Goal: Find contact information: Find contact information

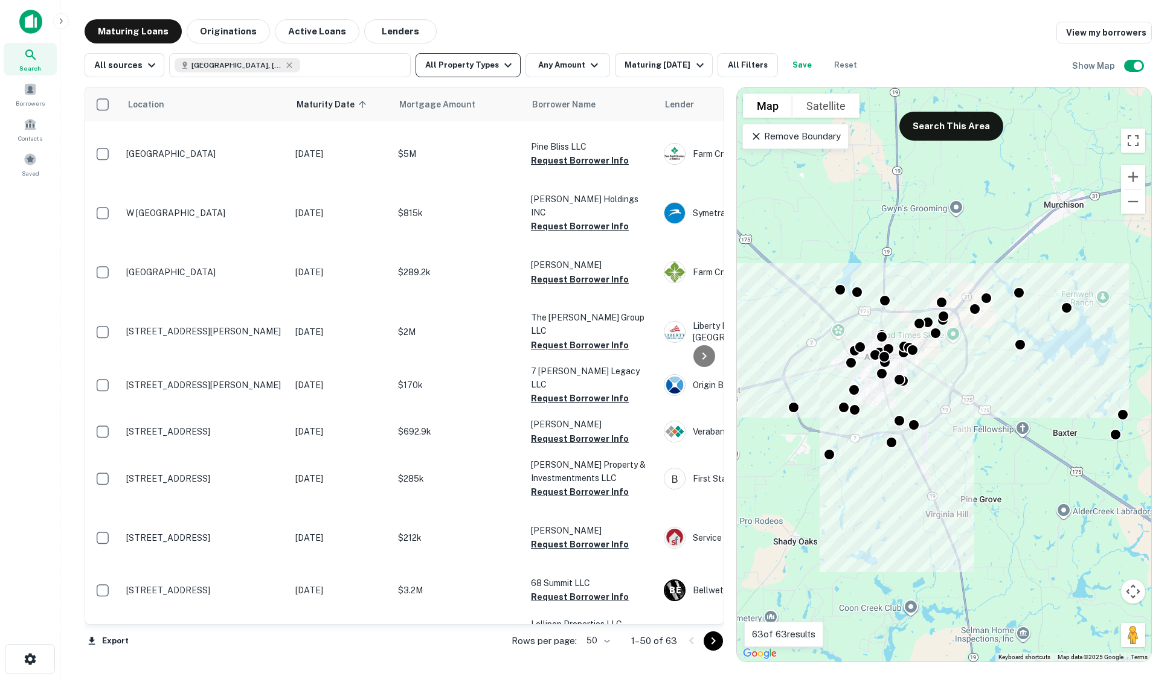
click at [473, 66] on button "All Property Types" at bounding box center [468, 65] width 105 height 24
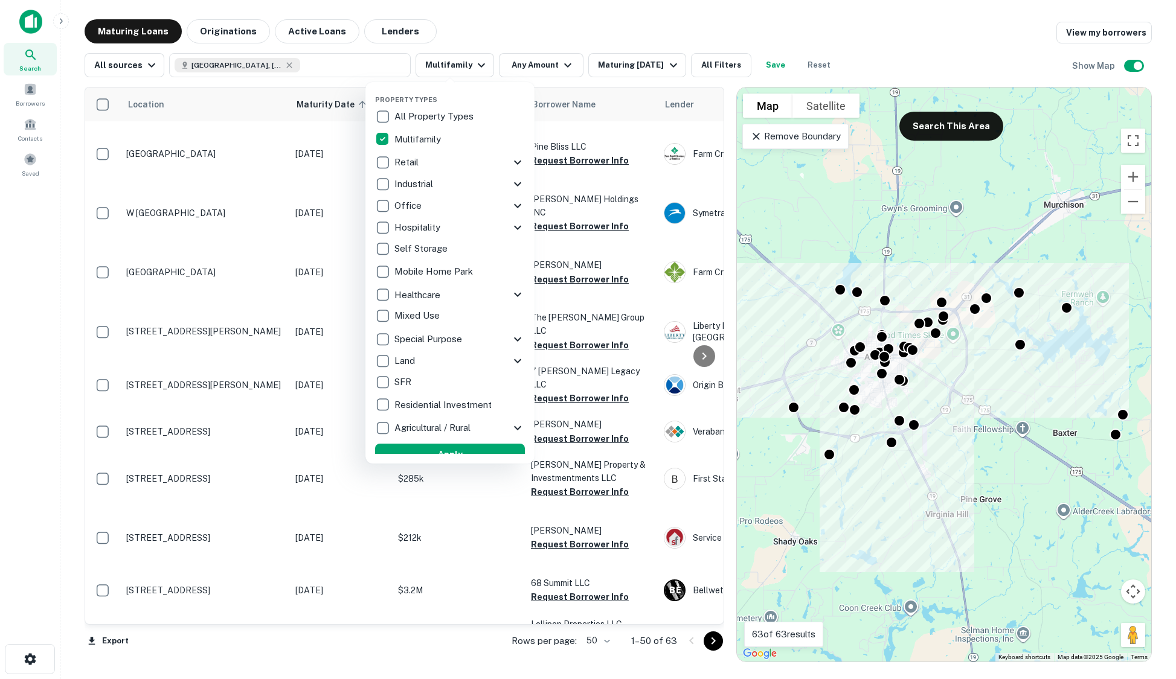
click at [371, 31] on div at bounding box center [588, 339] width 1176 height 679
click at [635, 18] on div at bounding box center [588, 339] width 1176 height 679
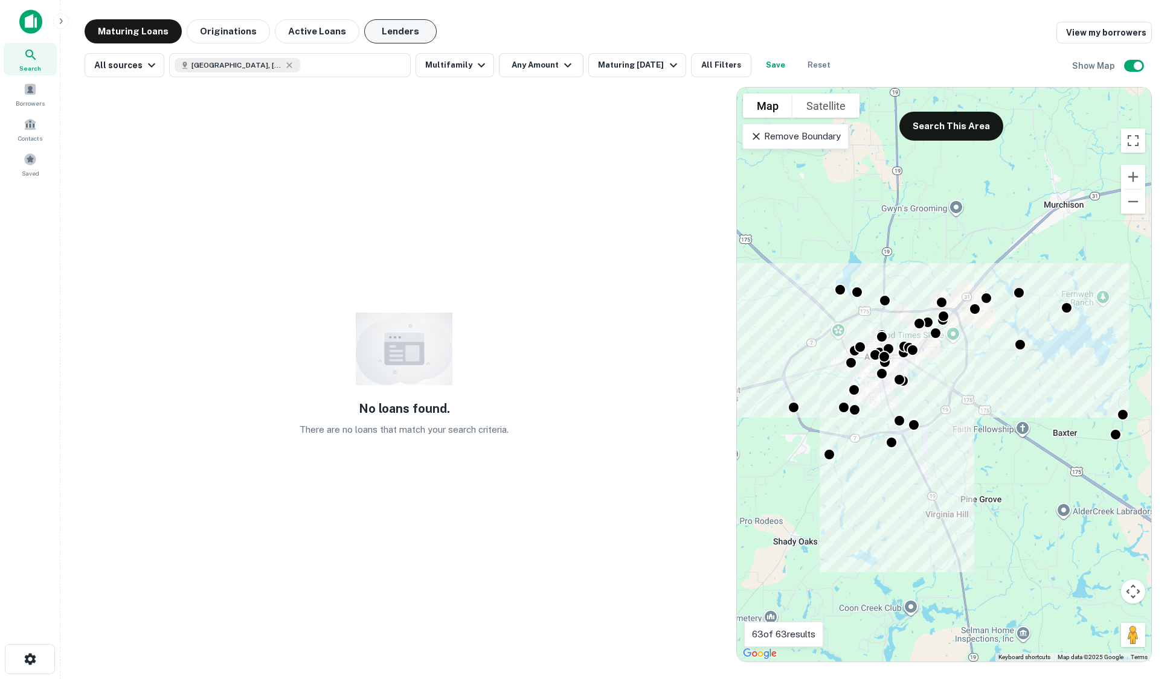
click at [398, 32] on button "Lenders" at bounding box center [400, 31] width 72 height 24
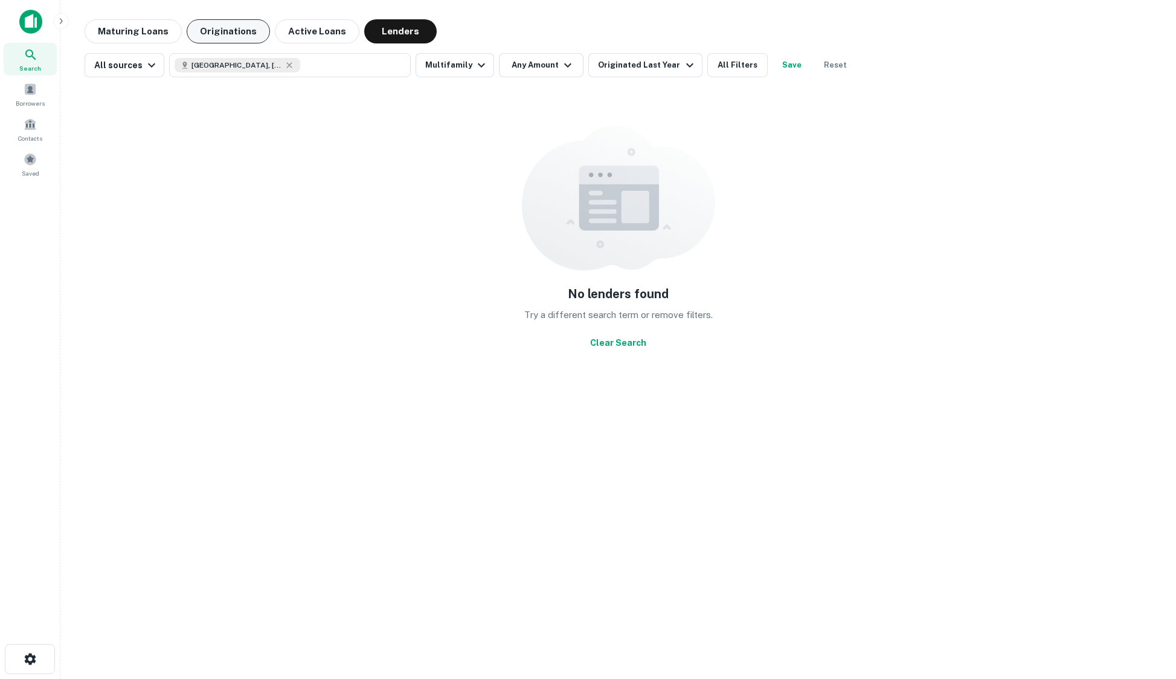
click at [213, 27] on button "Originations" at bounding box center [228, 31] width 83 height 24
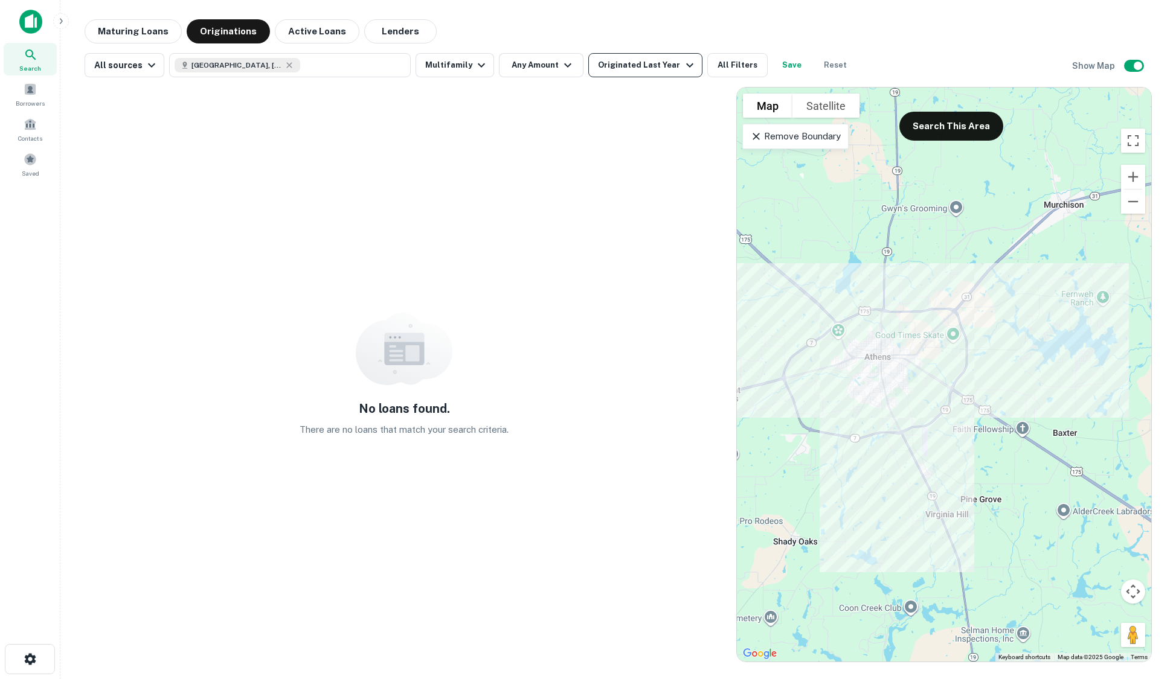
click at [650, 71] on div "Originated Last Year" at bounding box center [647, 65] width 98 height 14
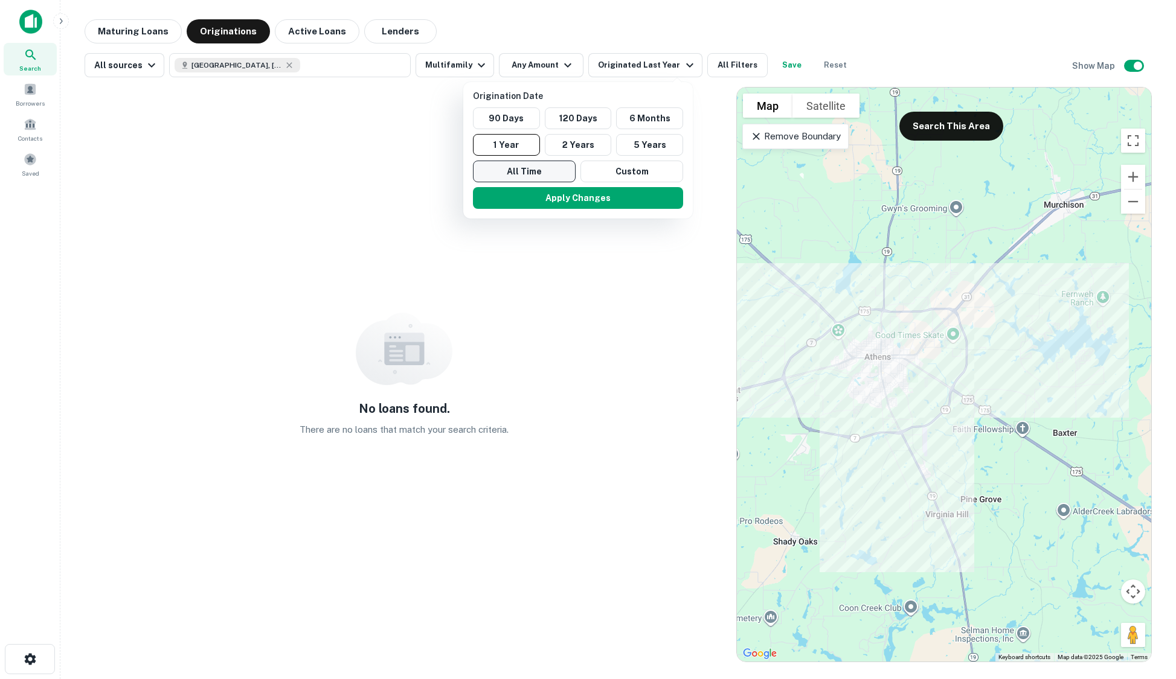
click at [522, 168] on button "All Time" at bounding box center [524, 172] width 103 height 22
click at [563, 197] on button "Apply Changes" at bounding box center [574, 198] width 210 height 22
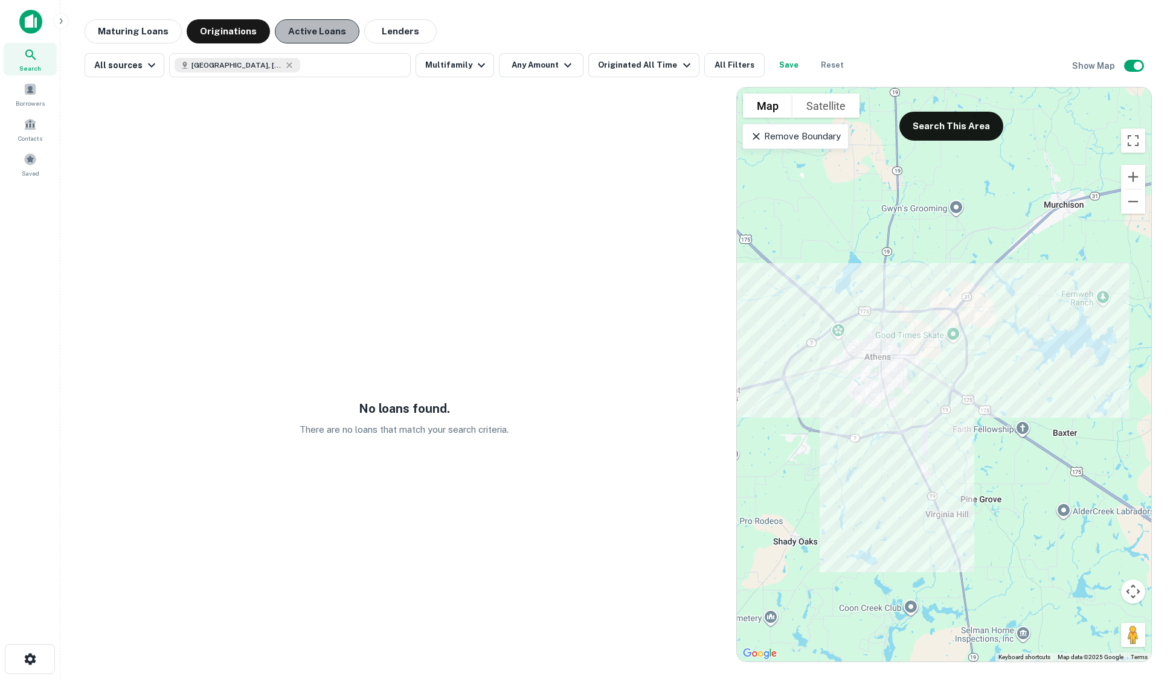
click at [343, 33] on button "Active Loans" at bounding box center [317, 31] width 85 height 24
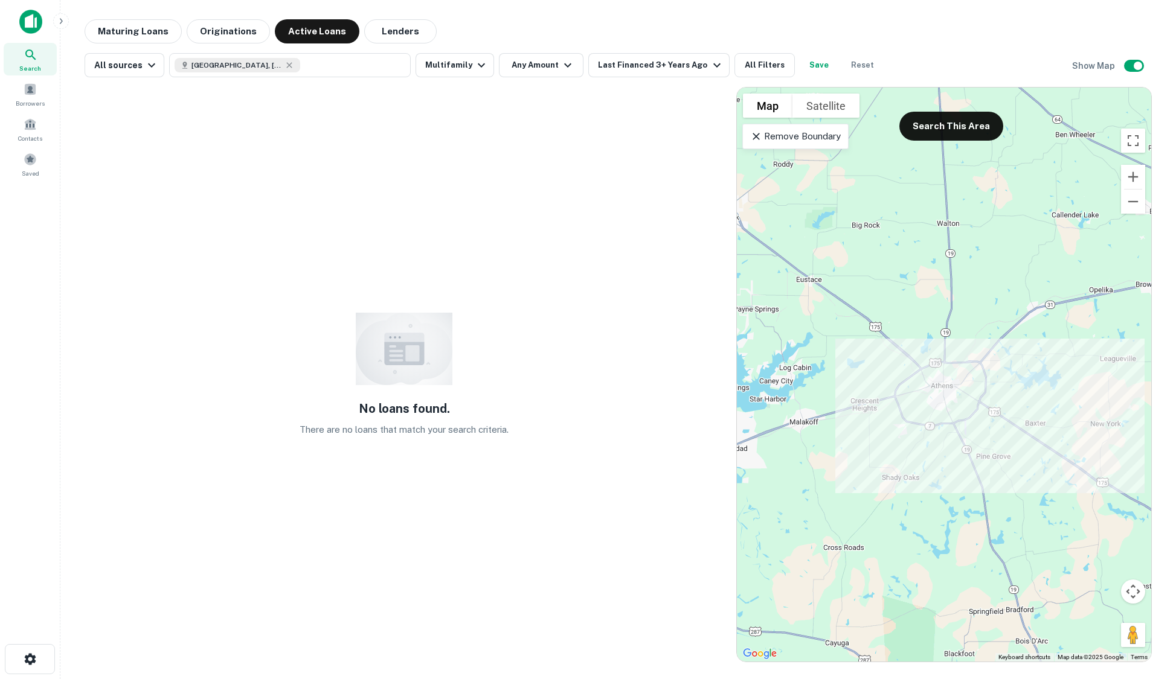
drag, startPoint x: 853, startPoint y: 310, endPoint x: 919, endPoint y: 368, distance: 87.8
click at [919, 368] on div at bounding box center [944, 375] width 414 height 574
click at [851, 63] on button "Reset" at bounding box center [862, 65] width 39 height 24
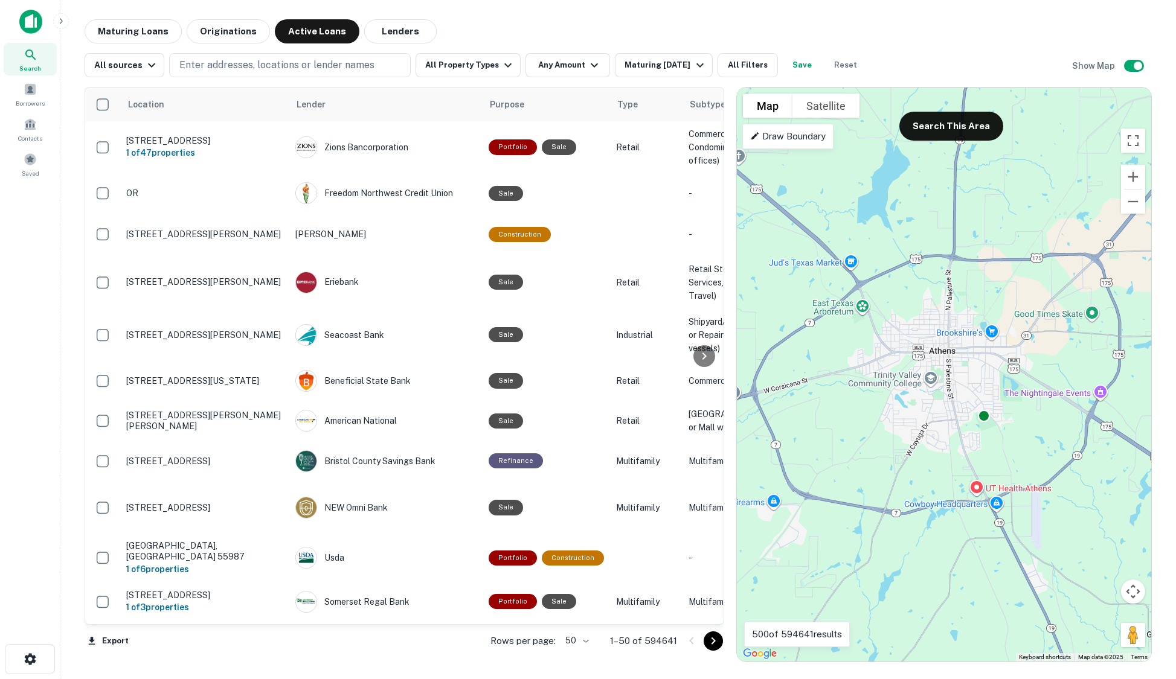
drag, startPoint x: 948, startPoint y: 386, endPoint x: 989, endPoint y: 429, distance: 59.8
click at [989, 429] on div "To activate drag with keyboard, press Alt + Enter. Once in keyboard drag state,…" at bounding box center [944, 375] width 414 height 574
click at [960, 132] on button "Search This Area" at bounding box center [951, 126] width 104 height 29
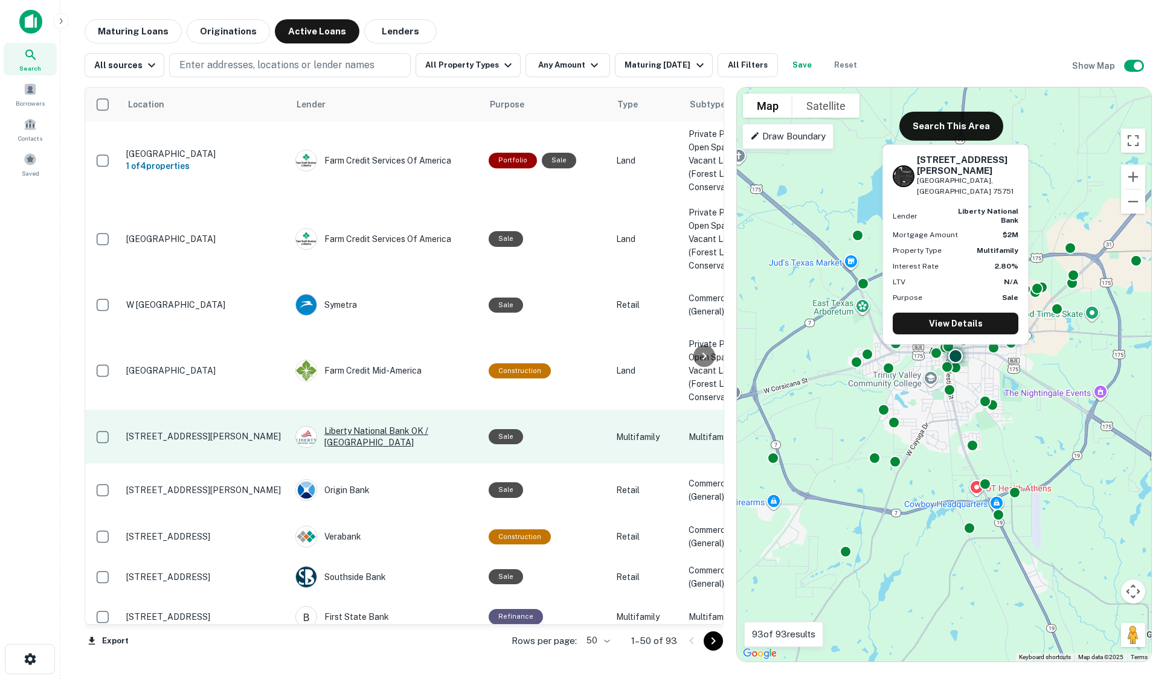
click at [344, 426] on div "Liberty National Bank OK / [GEOGRAPHIC_DATA]" at bounding box center [385, 437] width 181 height 22
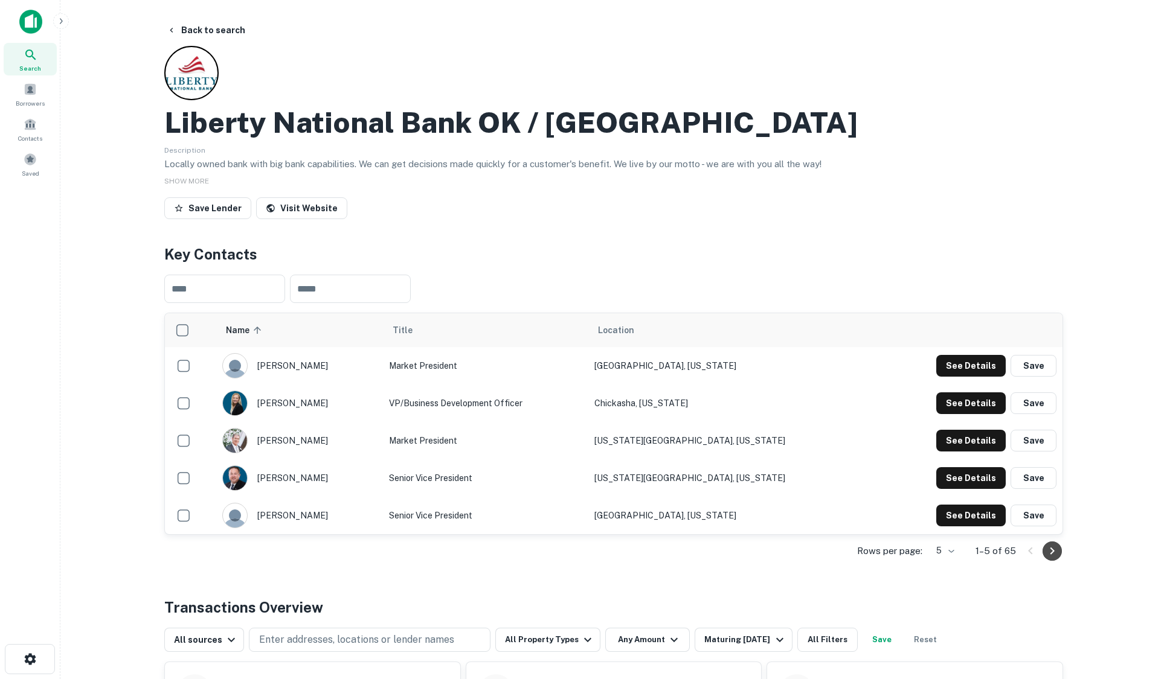
click at [1057, 551] on icon "Go to next page" at bounding box center [1052, 551] width 14 height 14
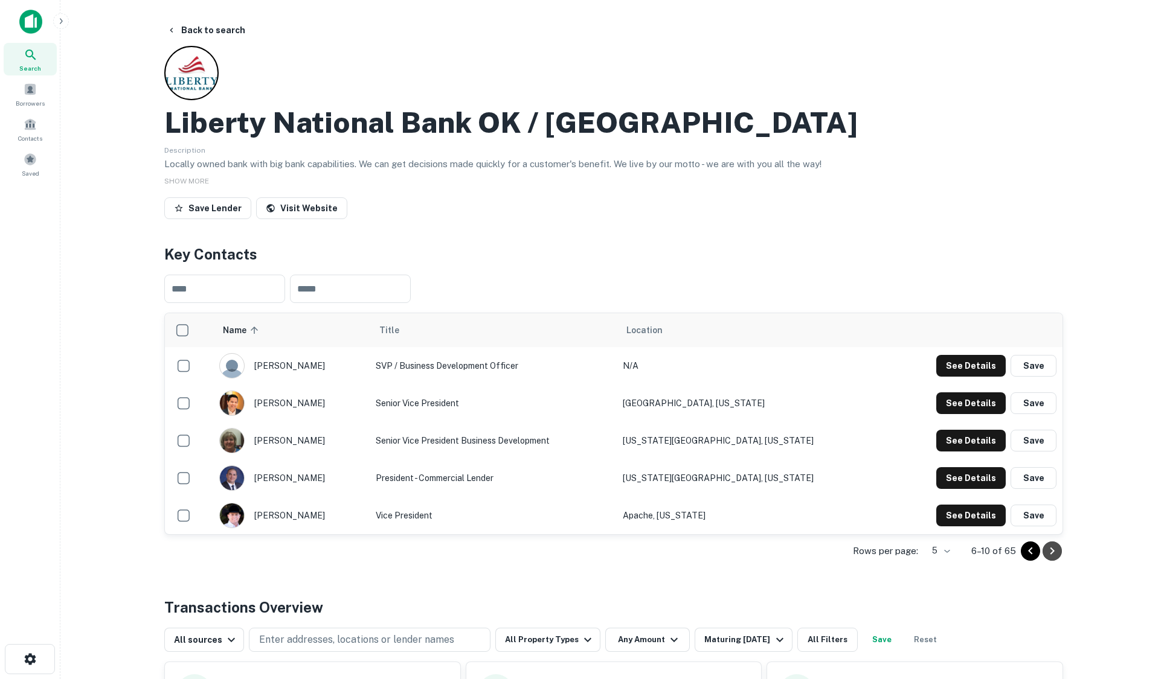
click at [1050, 556] on icon "Go to next page" at bounding box center [1052, 551] width 14 height 14
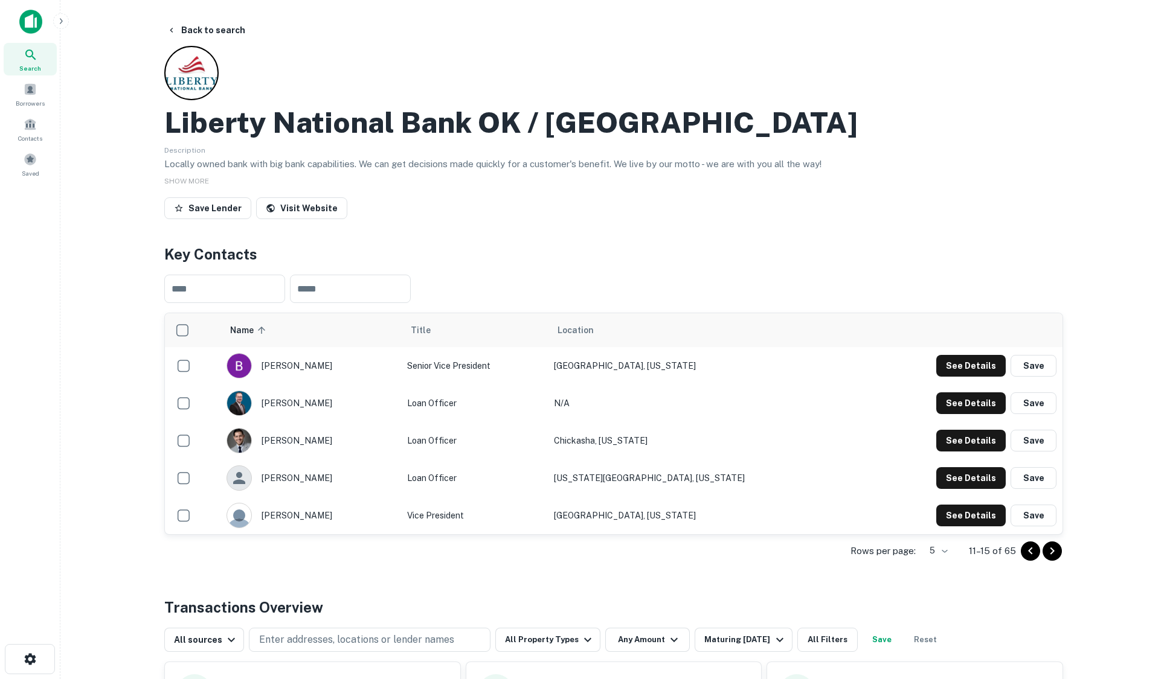
click at [1050, 556] on icon "Go to next page" at bounding box center [1052, 551] width 14 height 14
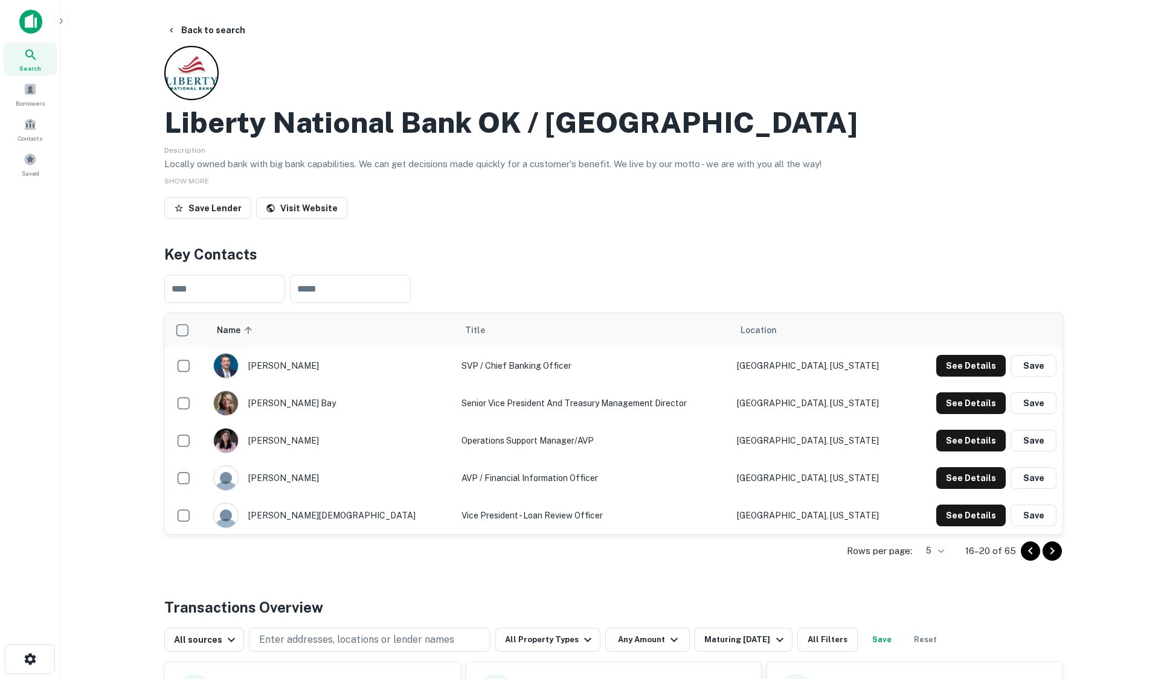
click at [1027, 553] on icon "Go to previous page" at bounding box center [1030, 551] width 14 height 14
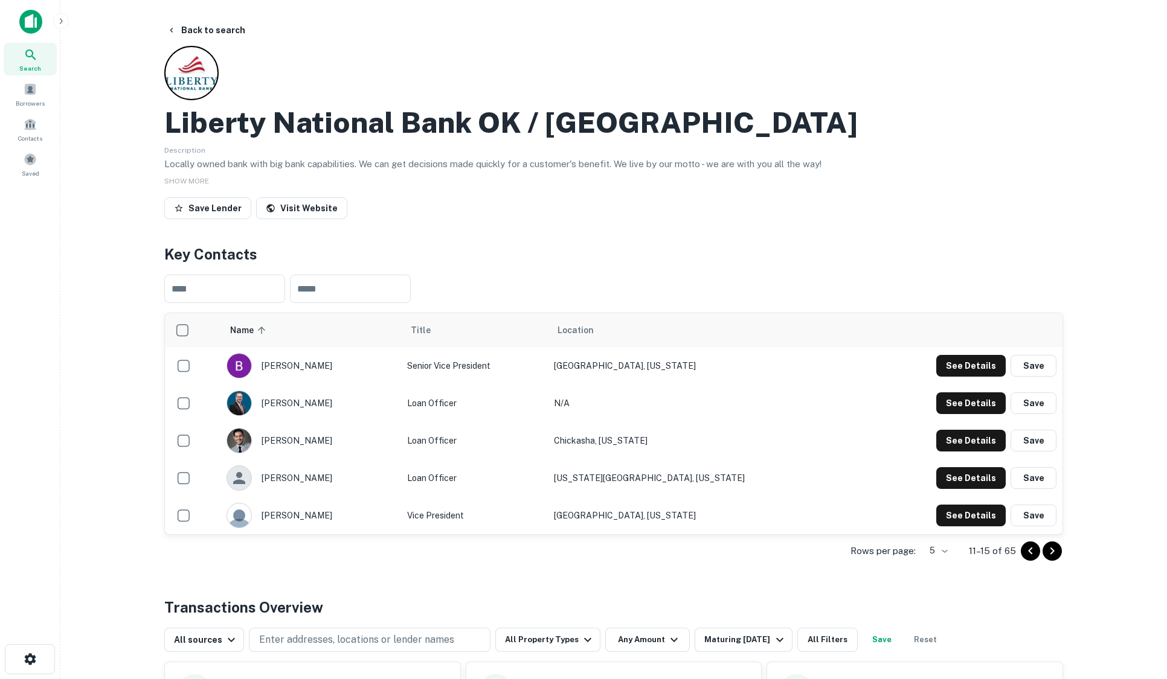
click at [1027, 553] on icon "Go to previous page" at bounding box center [1030, 551] width 14 height 14
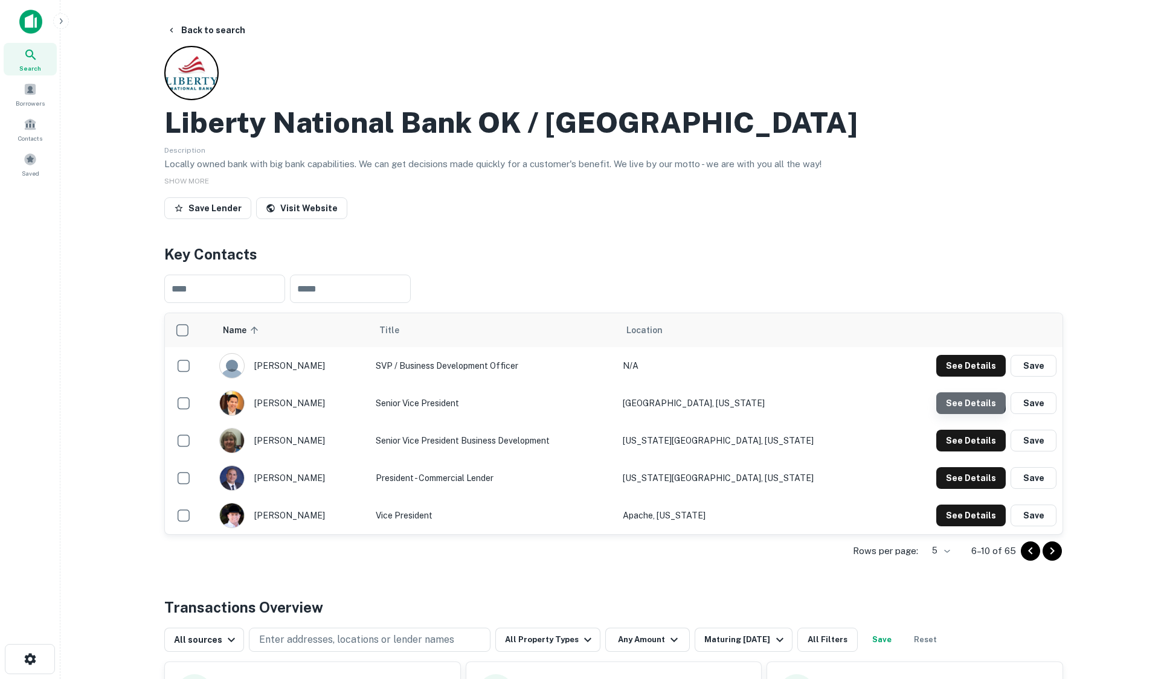
click at [951, 397] on button "See Details" at bounding box center [970, 404] width 69 height 22
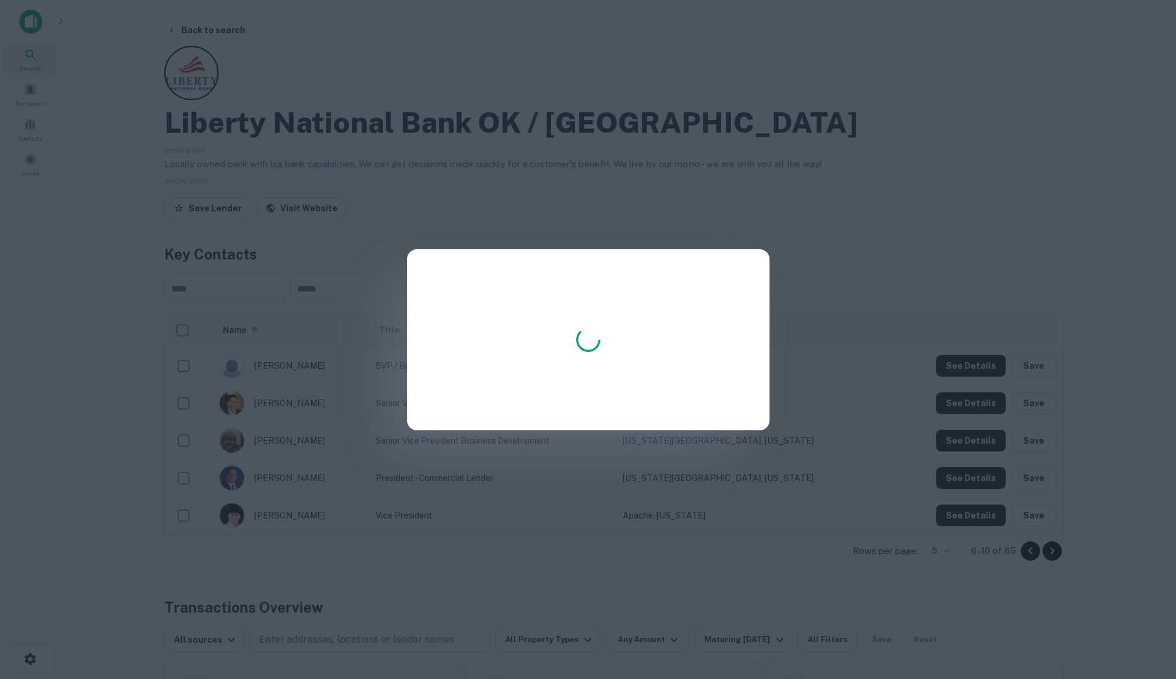
click at [849, 221] on div at bounding box center [588, 339] width 1176 height 679
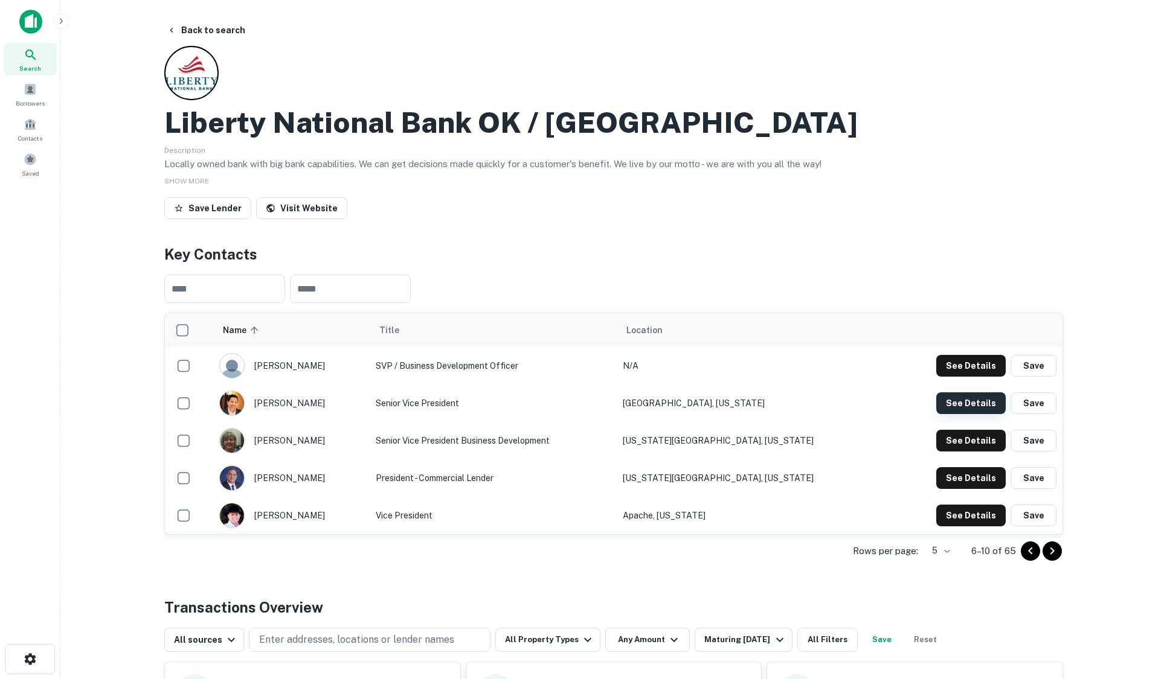
click at [971, 405] on button "See Details" at bounding box center [970, 404] width 69 height 22
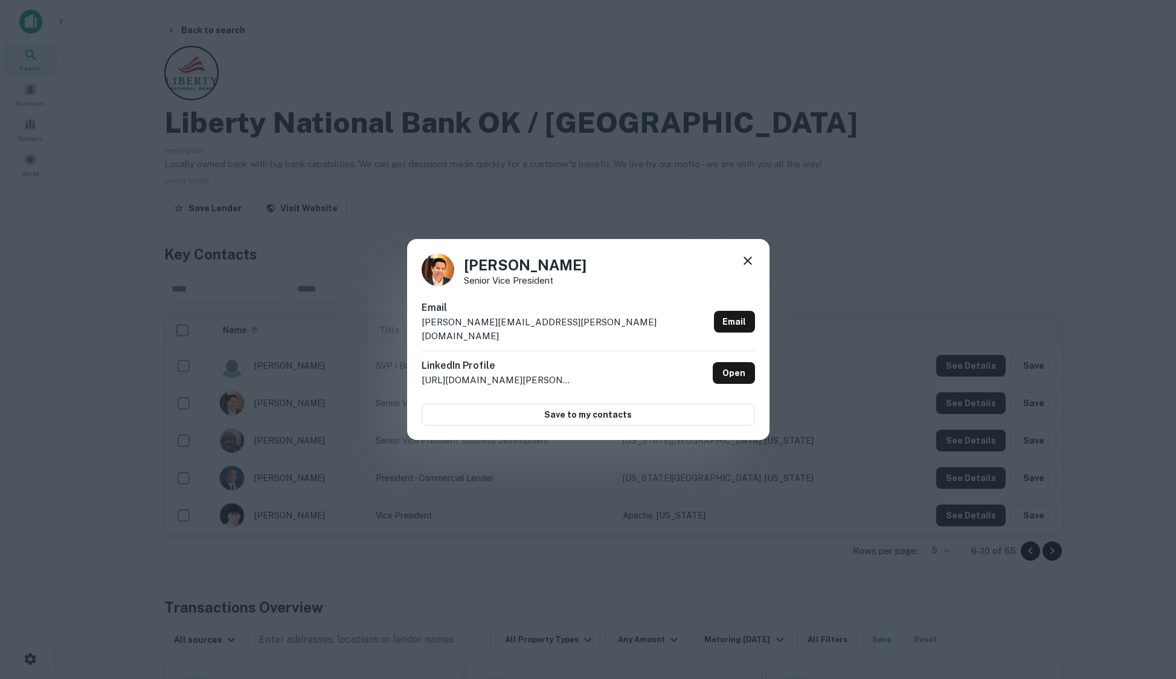
click at [820, 142] on div "[PERSON_NAME] Senior Vice President Email [PERSON_NAME][EMAIL_ADDRESS][PERSON_N…" at bounding box center [588, 339] width 1176 height 679
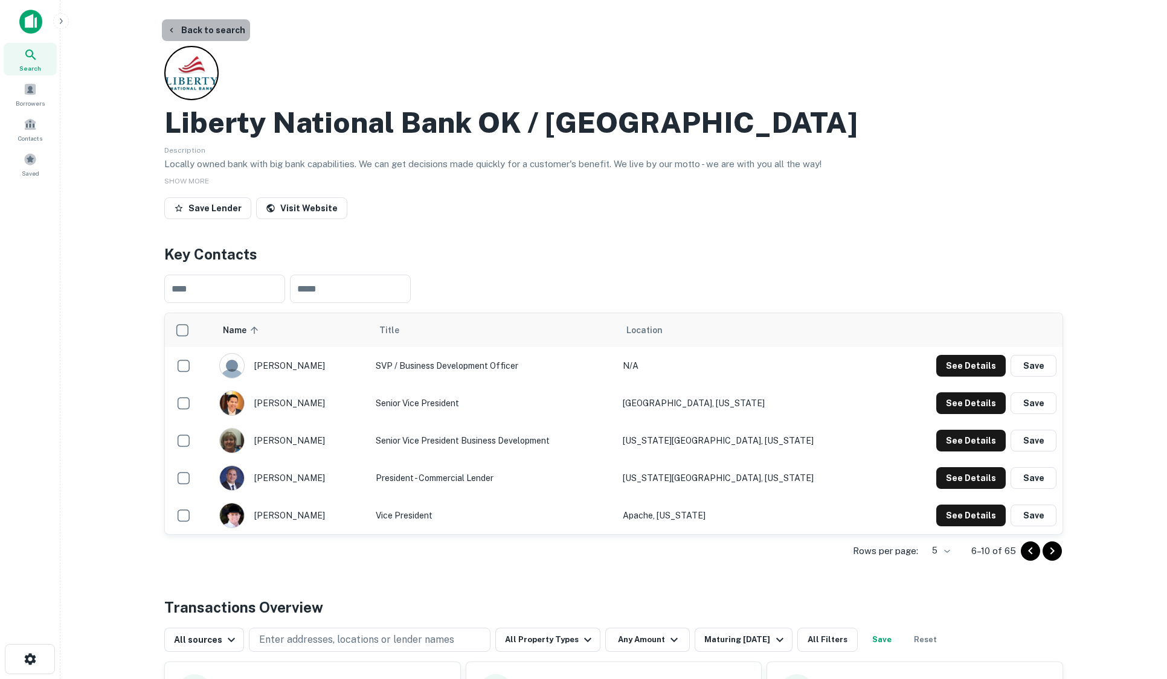
click at [213, 24] on button "Back to search" at bounding box center [206, 30] width 88 height 22
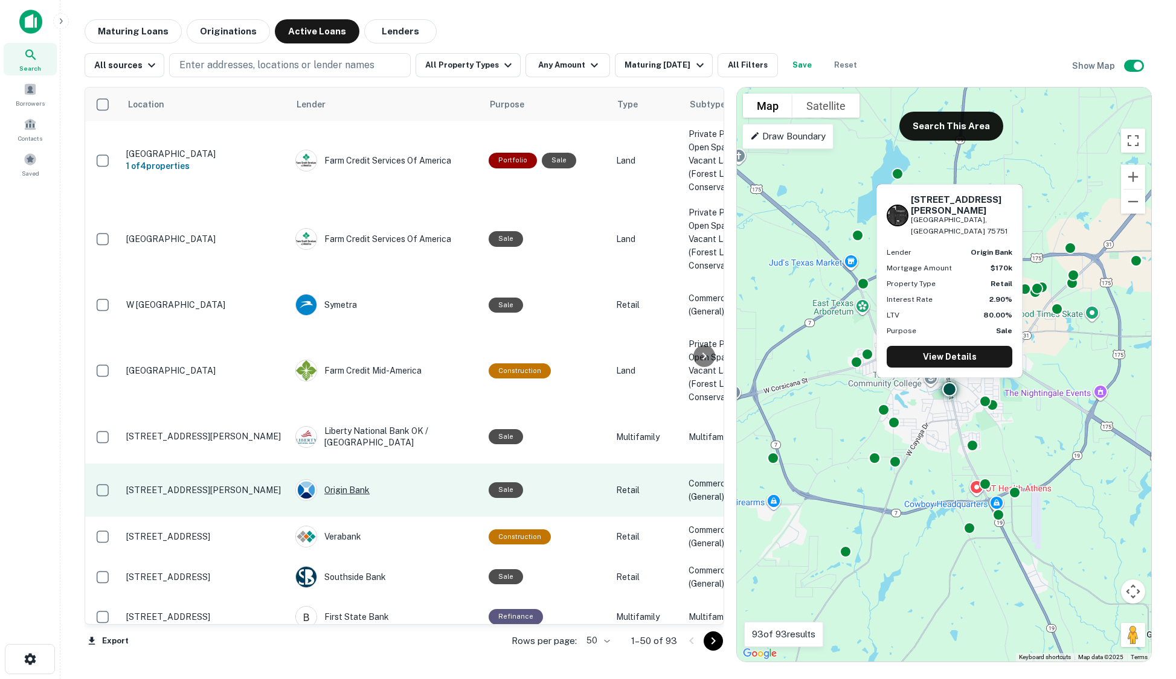
click at [356, 480] on div "Origin Bank" at bounding box center [385, 491] width 181 height 22
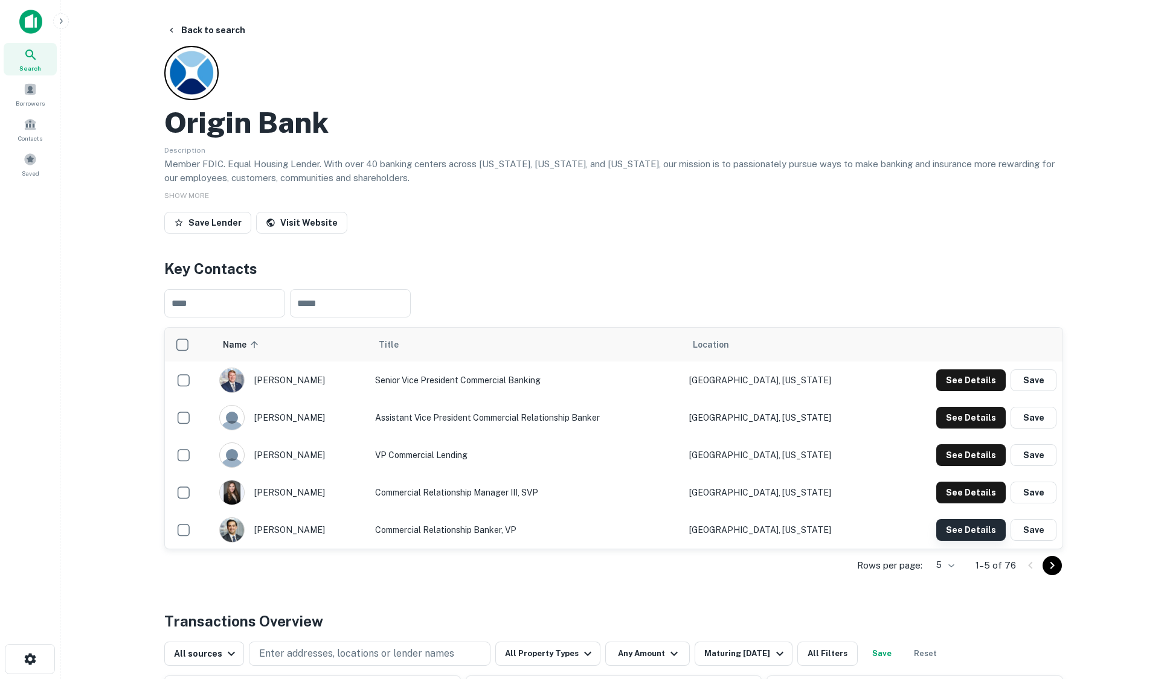
click at [977, 531] on button "See Details" at bounding box center [970, 530] width 69 height 22
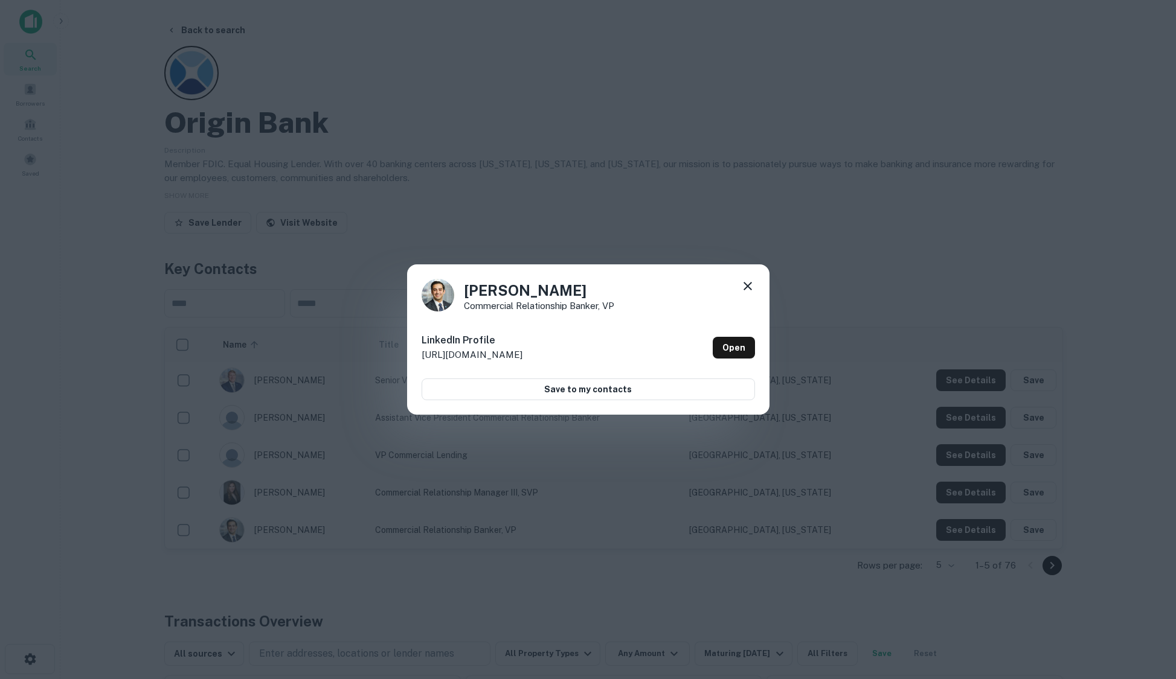
click at [781, 213] on div "[PERSON_NAME] Commercial Relationship Banker, VP LinkedIn Profile [URL][DOMAIN_…" at bounding box center [588, 339] width 1176 height 679
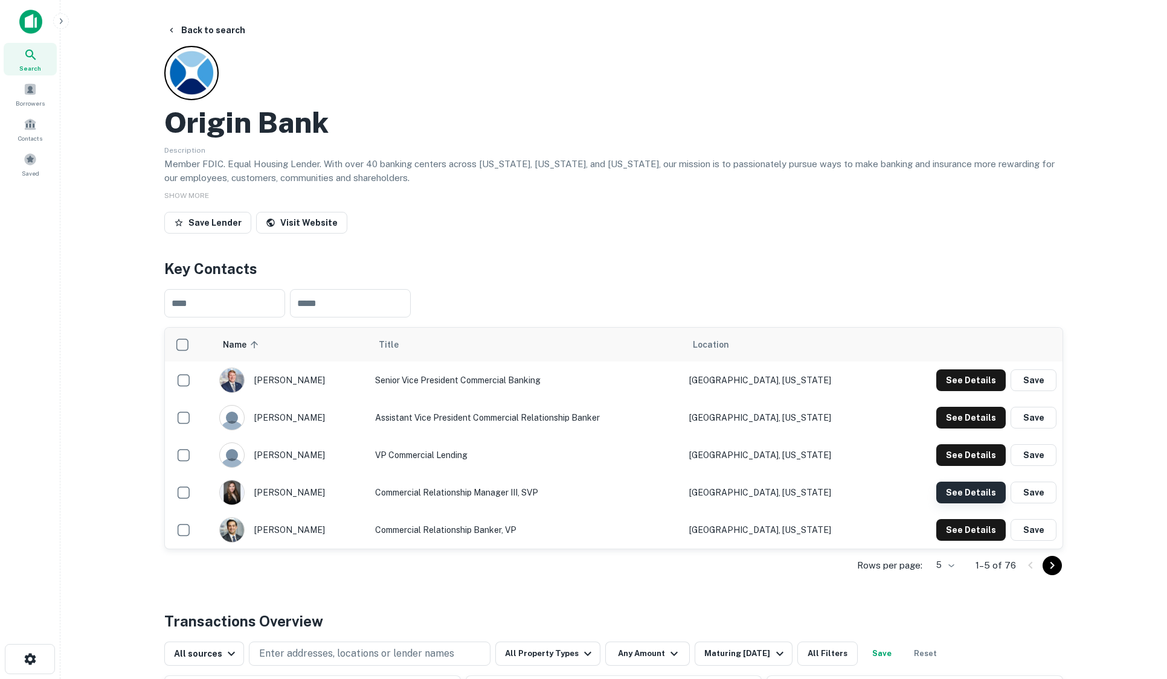
click at [973, 496] on button "See Details" at bounding box center [970, 493] width 69 height 22
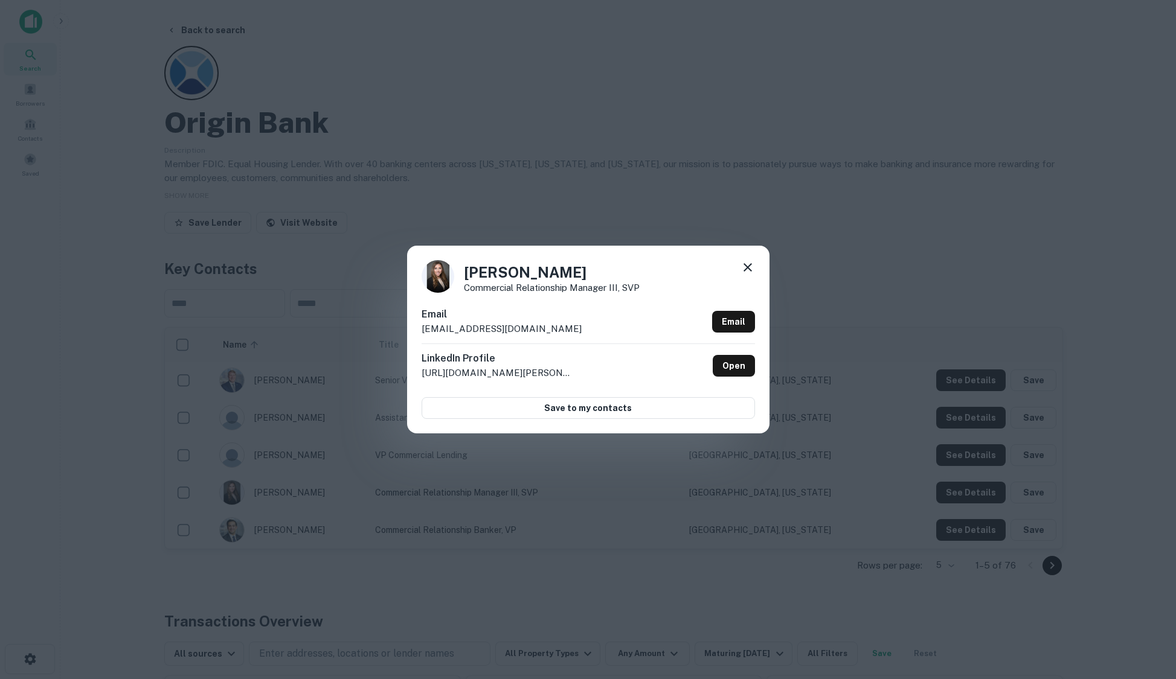
click at [516, 96] on div "[PERSON_NAME] Commercial Relationship Manager III, SVP Email [EMAIL_ADDRESS][DO…" at bounding box center [588, 339] width 1176 height 679
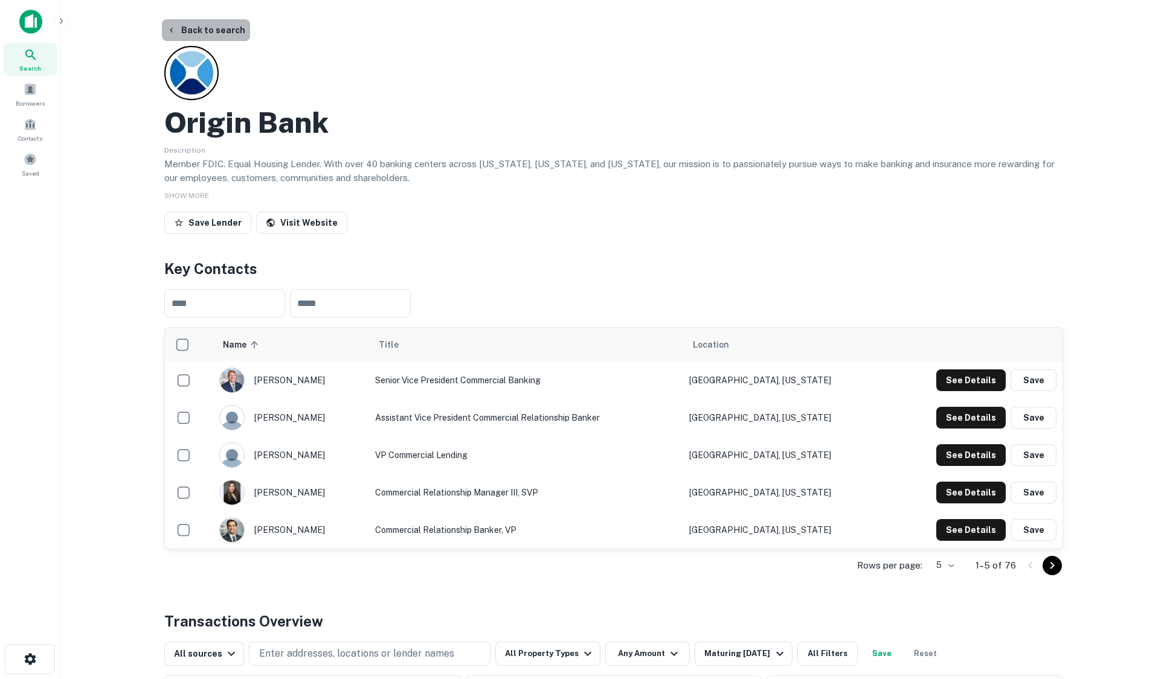
click at [221, 29] on button "Back to search" at bounding box center [206, 30] width 88 height 22
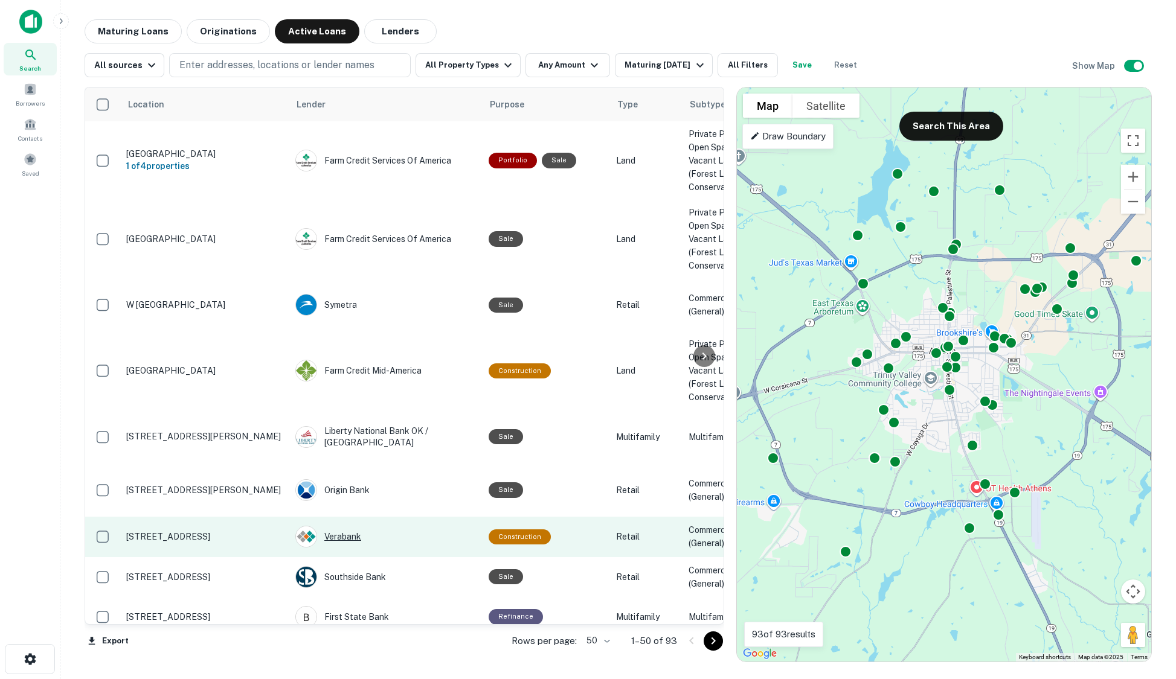
click at [336, 526] on div "Verabank" at bounding box center [385, 537] width 181 height 22
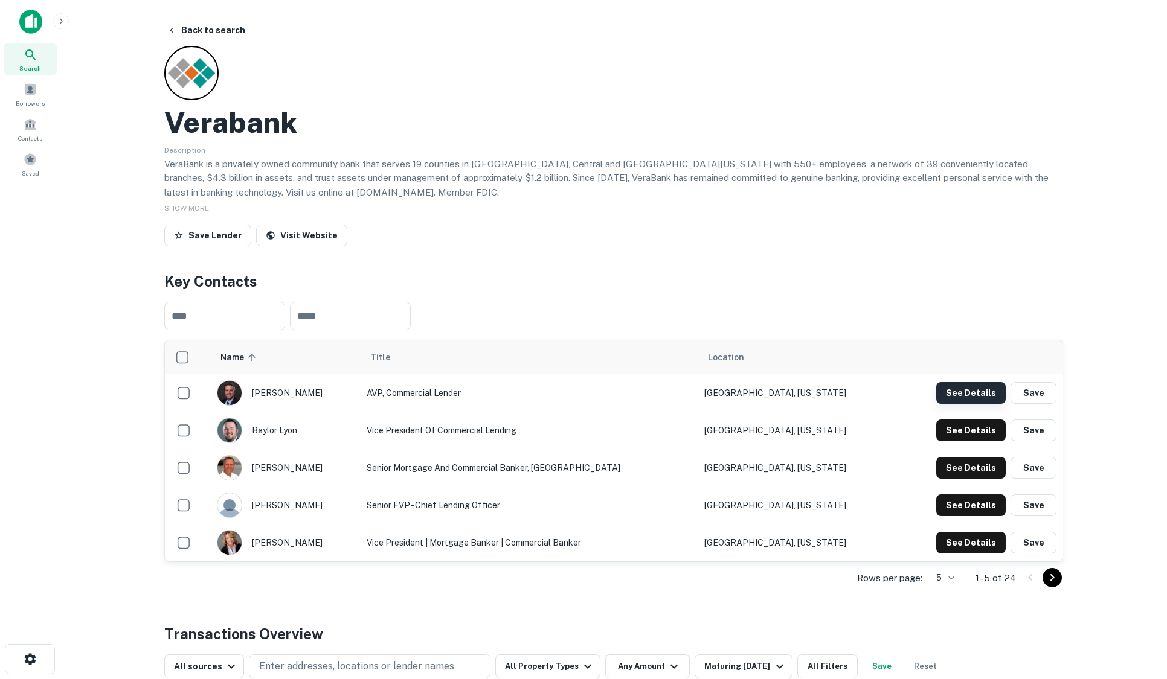
click at [958, 389] on button "See Details" at bounding box center [970, 393] width 69 height 22
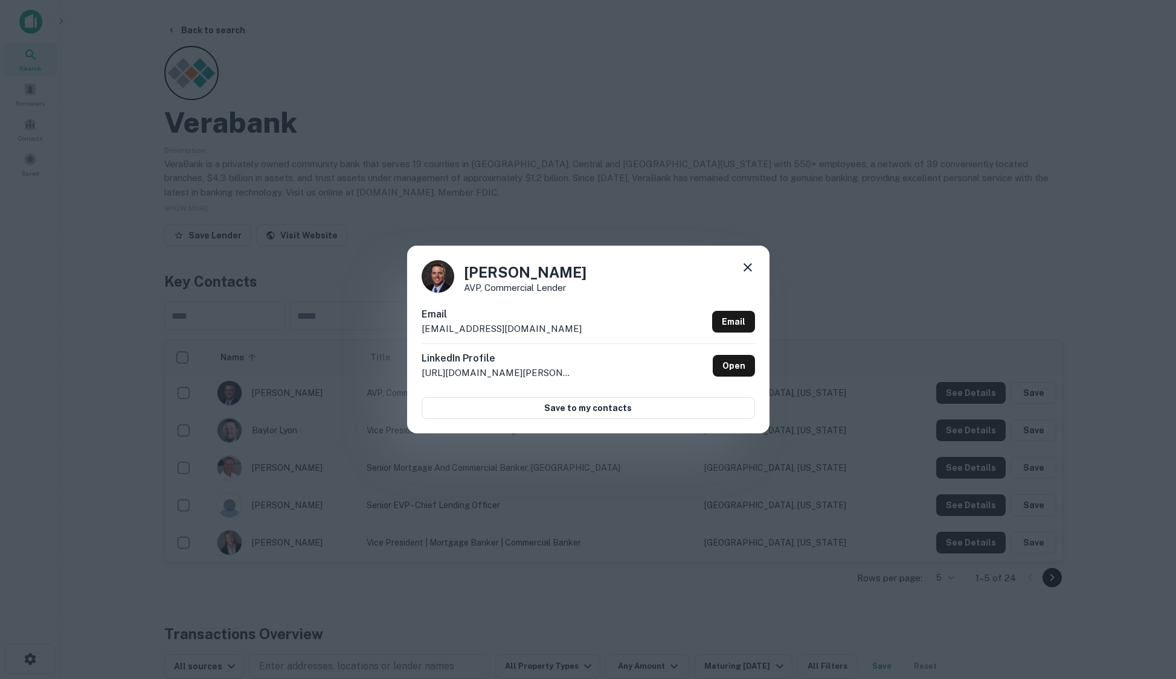
click at [461, 73] on div "[PERSON_NAME] AVP, Commercial Lender Email [EMAIL_ADDRESS][DOMAIN_NAME] Email L…" at bounding box center [588, 339] width 1176 height 679
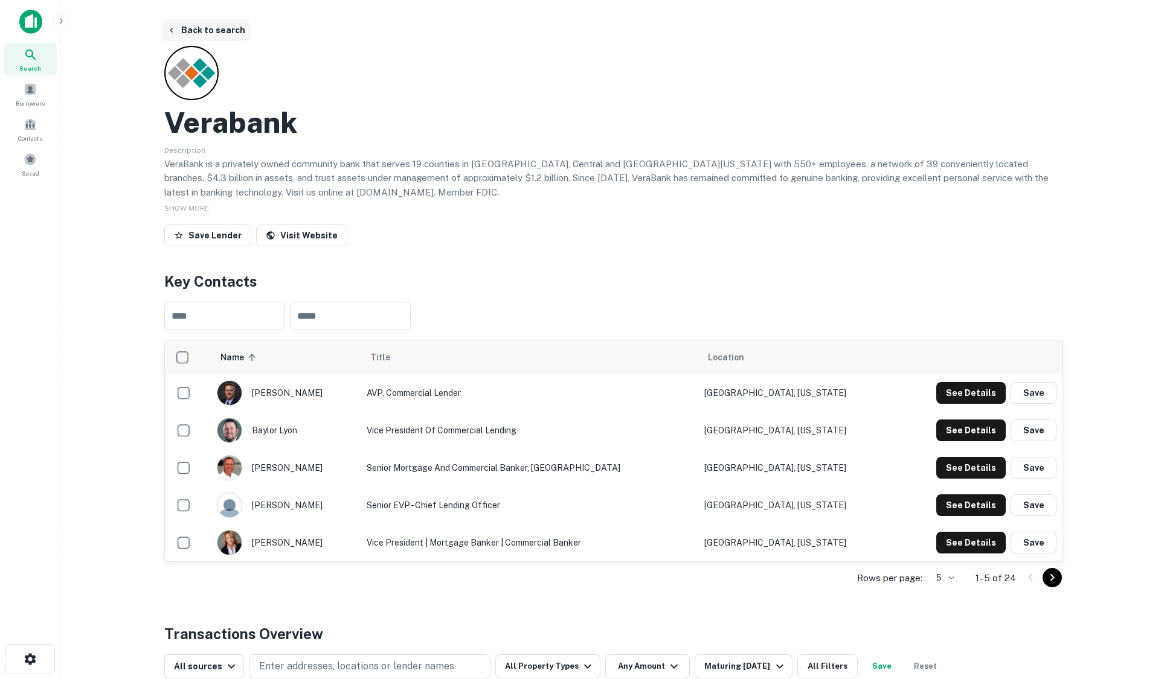
click at [223, 33] on button "Back to search" at bounding box center [206, 30] width 88 height 22
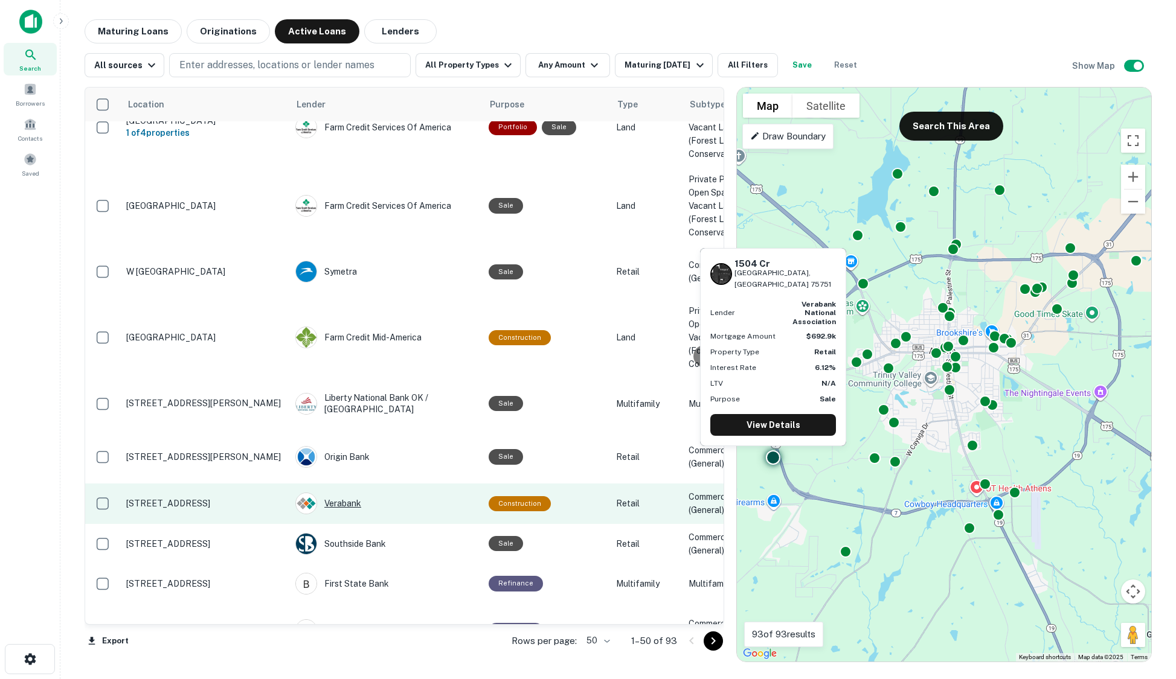
scroll to position [121, 0]
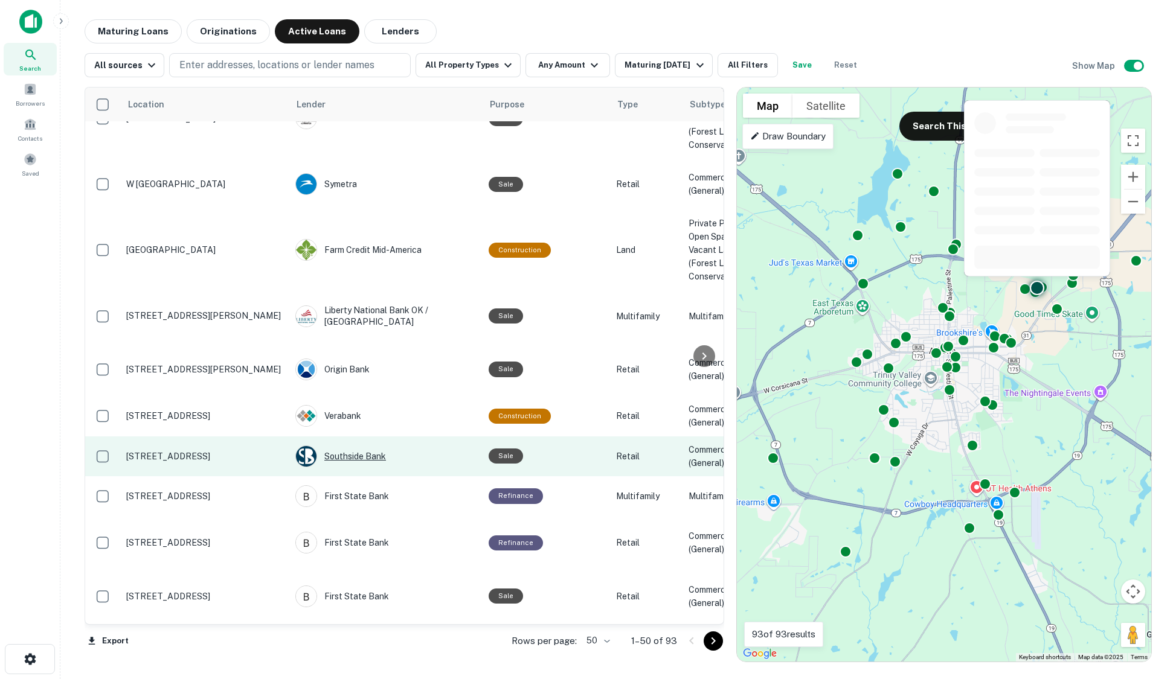
click at [367, 446] on div "Southside Bank" at bounding box center [385, 457] width 181 height 22
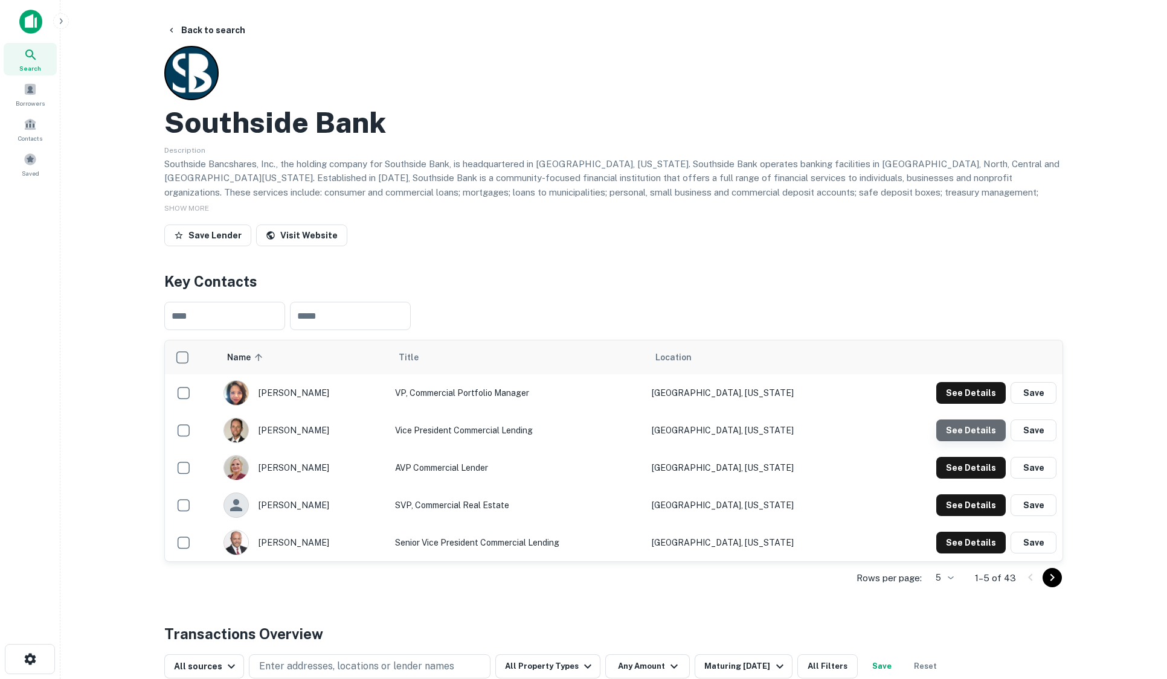
click at [990, 432] on button "See Details" at bounding box center [970, 431] width 69 height 22
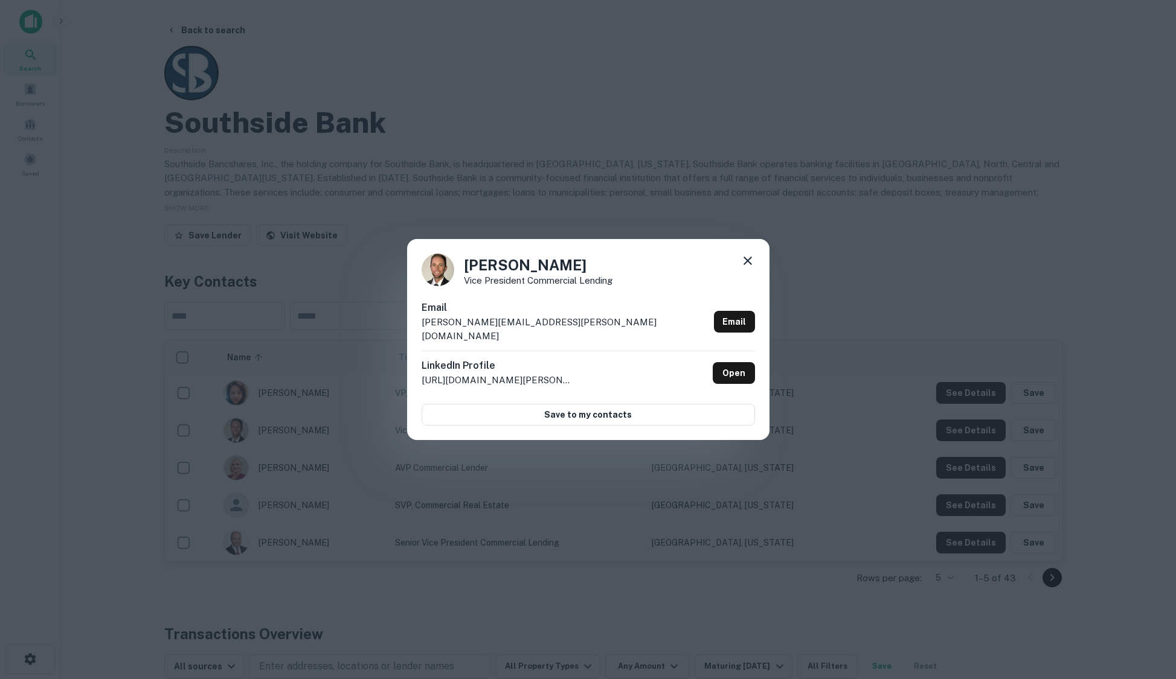
drag, startPoint x: 630, startPoint y: 161, endPoint x: 411, endPoint y: 118, distance: 223.4
click at [630, 161] on div "[PERSON_NAME] Vice President Commercial Lending Email [PERSON_NAME][EMAIL_ADDRE…" at bounding box center [588, 339] width 1176 height 679
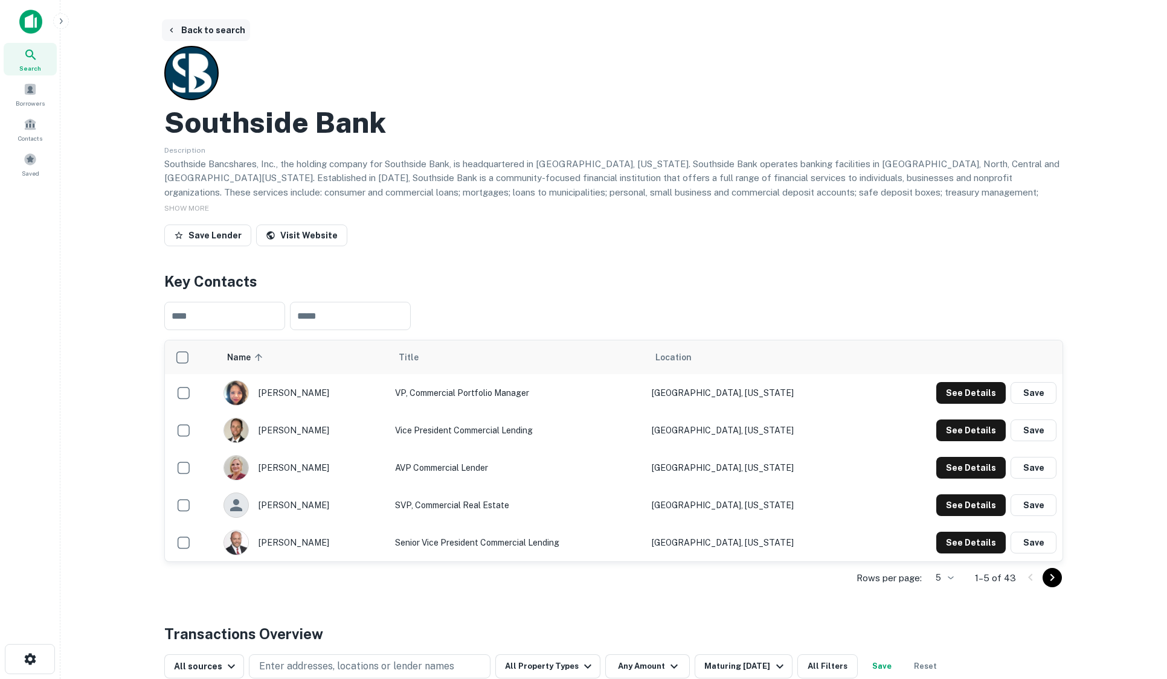
click at [225, 27] on button "Back to search" at bounding box center [206, 30] width 88 height 22
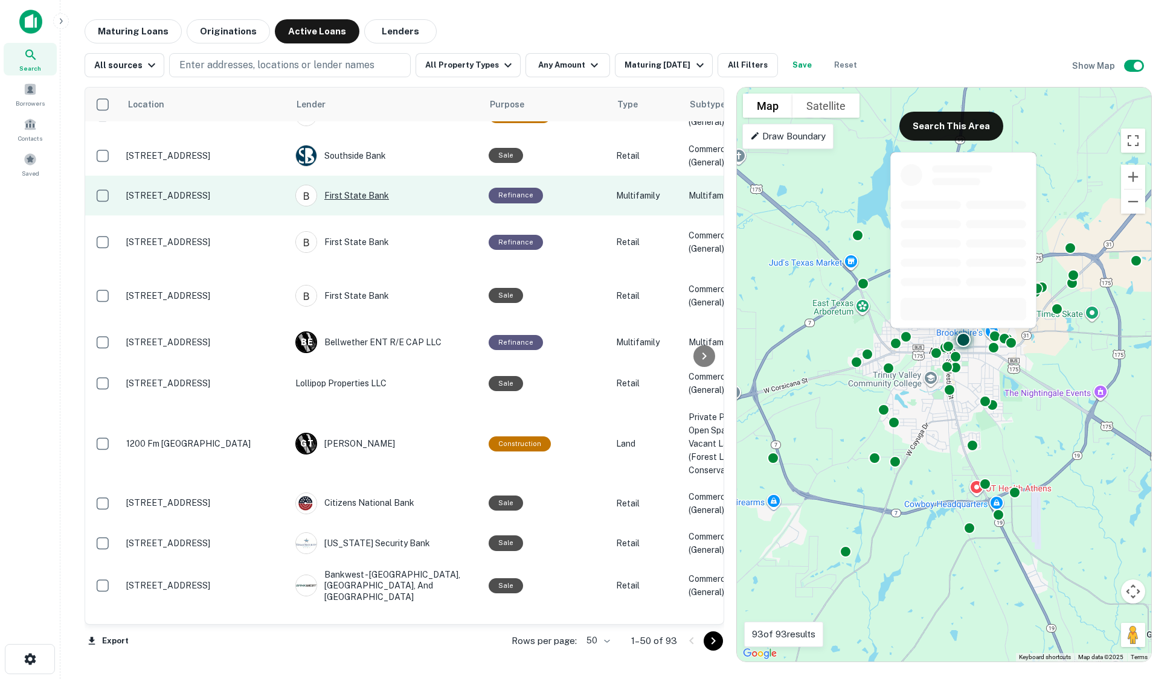
scroll to position [423, 0]
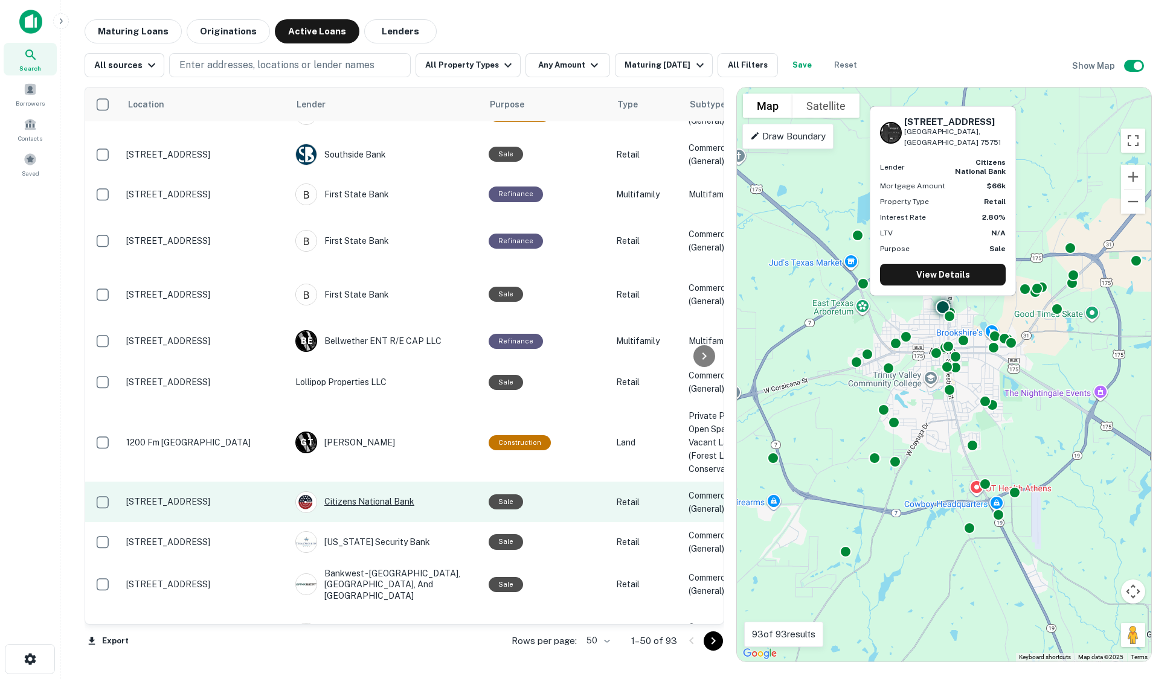
click at [381, 492] on div "Citizens National Bank" at bounding box center [385, 503] width 181 height 22
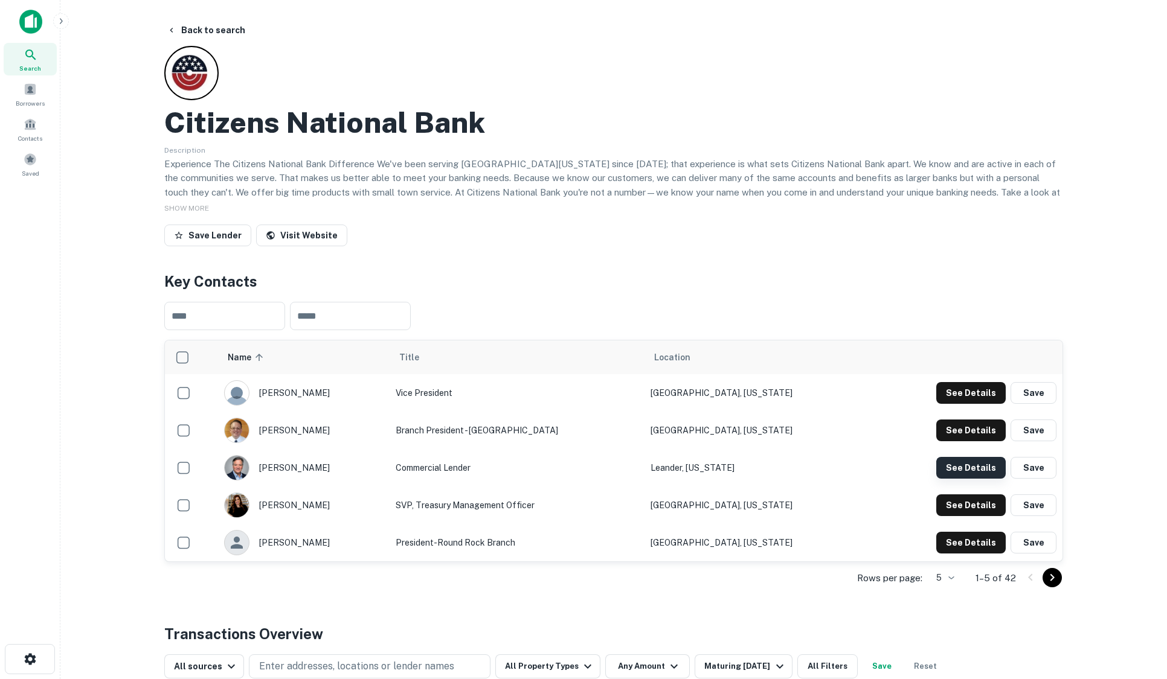
click at [959, 470] on button "See Details" at bounding box center [970, 468] width 69 height 22
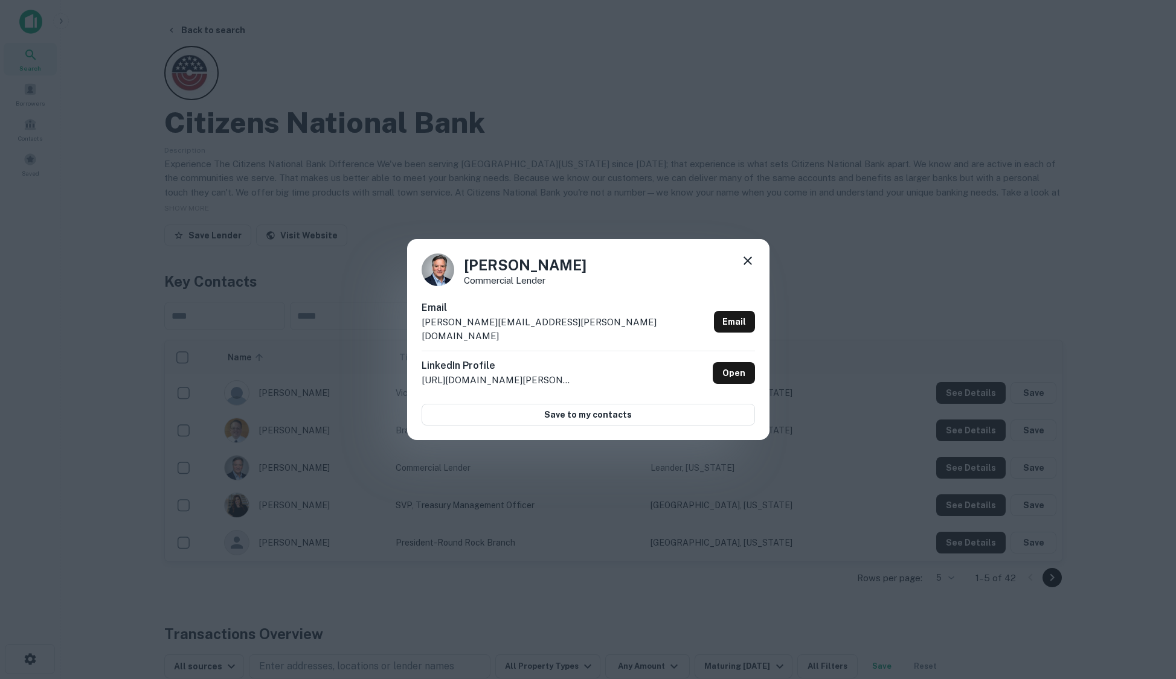
click at [580, 166] on div "[PERSON_NAME] Commercial Lender Email [PERSON_NAME][EMAIL_ADDRESS][PERSON_NAME]…" at bounding box center [588, 339] width 1176 height 679
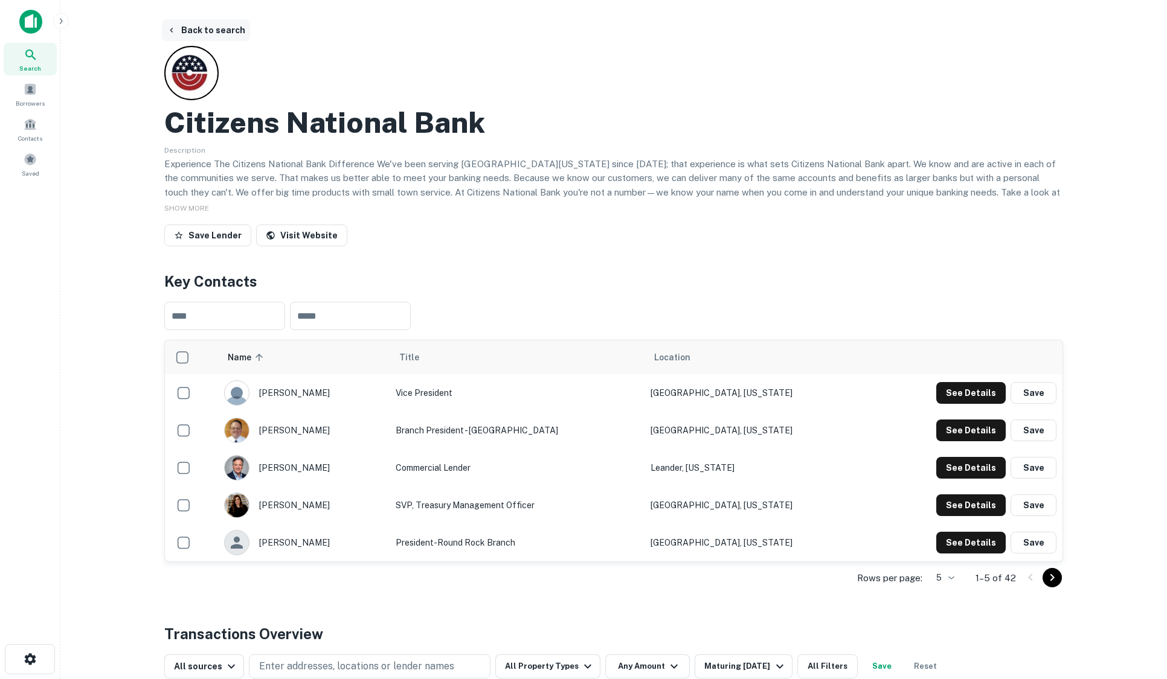
click at [219, 28] on button "Back to search" at bounding box center [206, 30] width 88 height 22
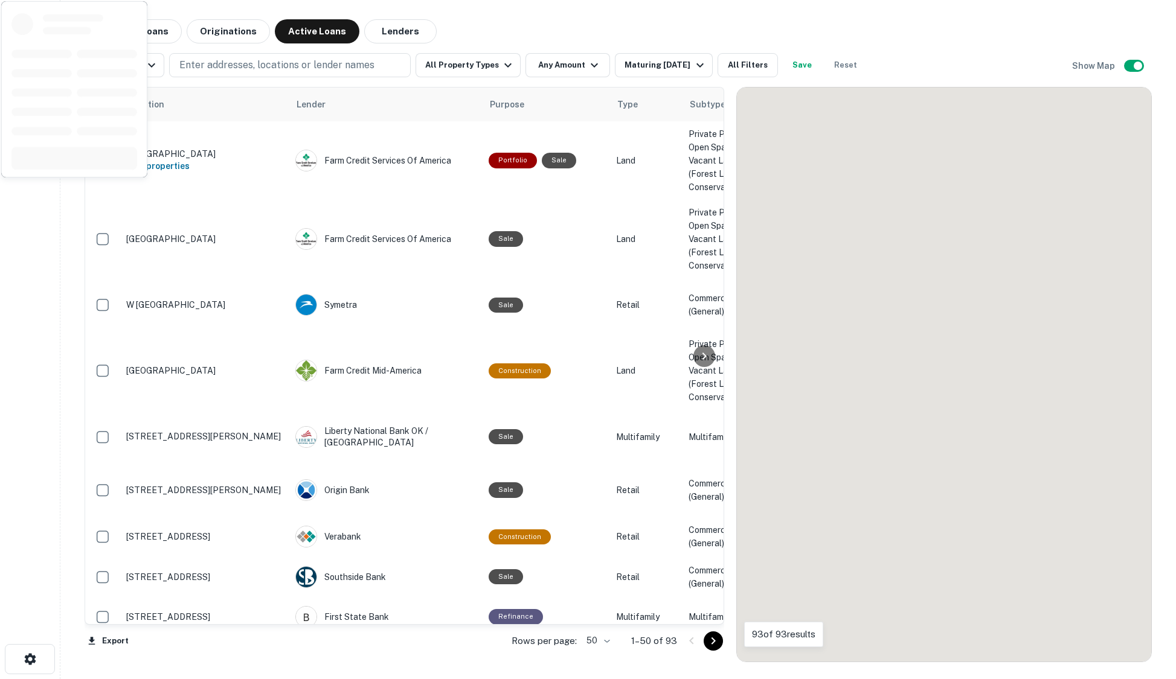
scroll to position [423, 0]
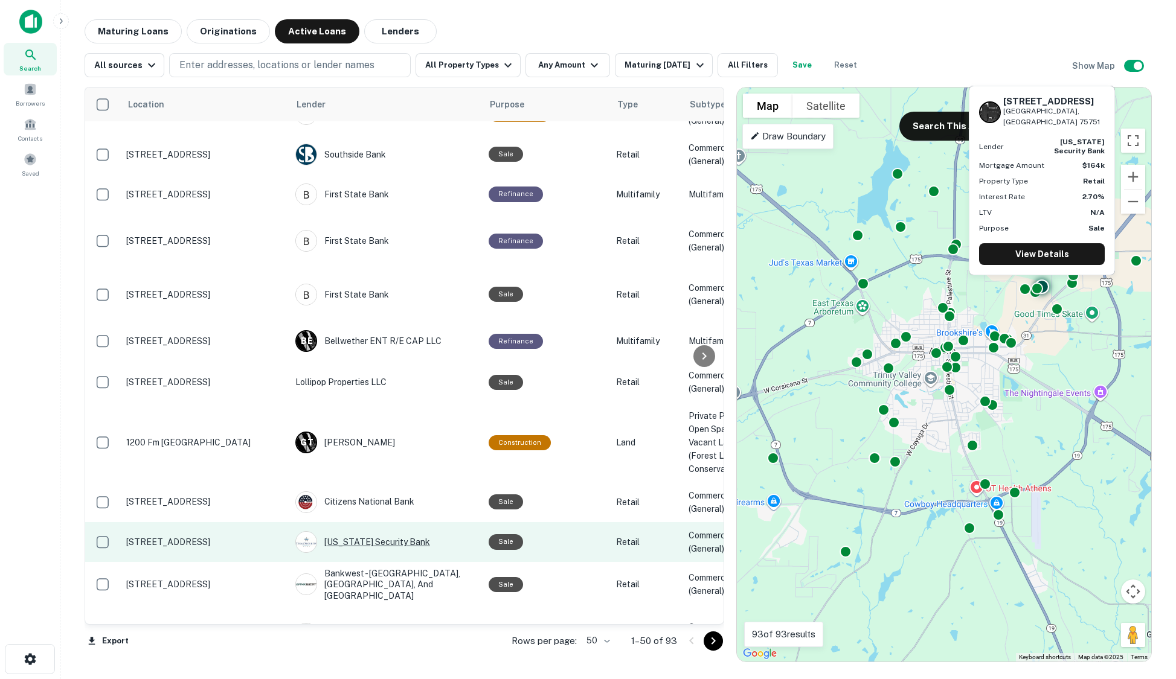
click at [376, 531] on div "[US_STATE] Security Bank" at bounding box center [385, 542] width 181 height 22
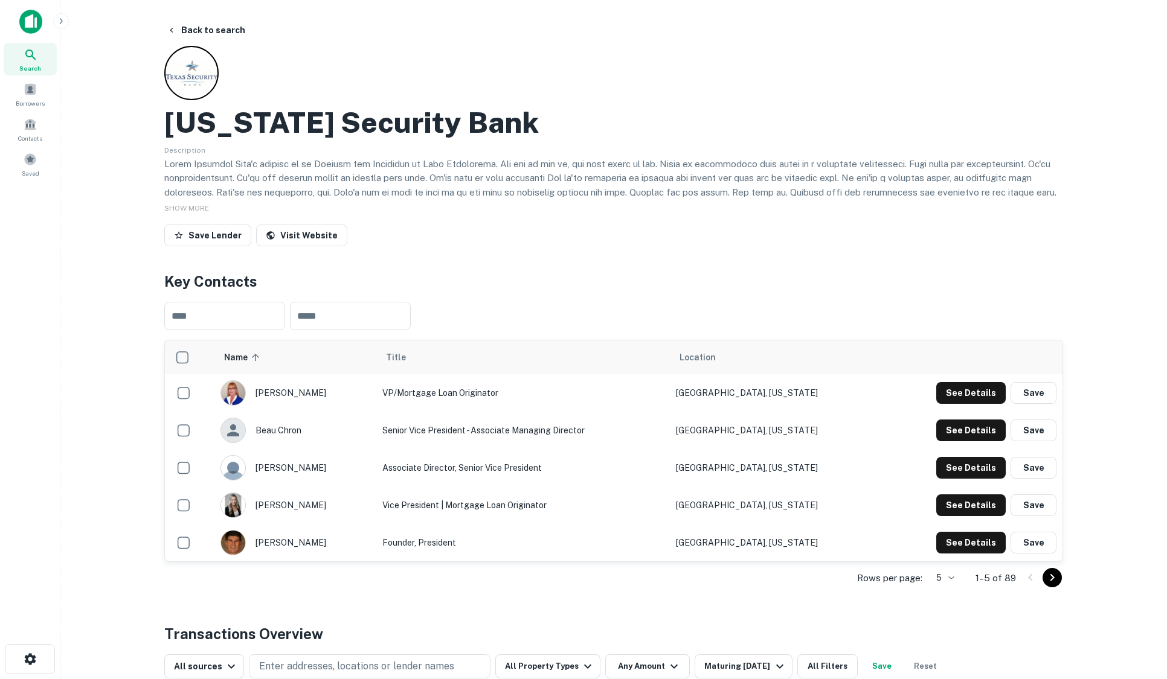
click at [1057, 579] on icon "Go to next page" at bounding box center [1052, 578] width 14 height 14
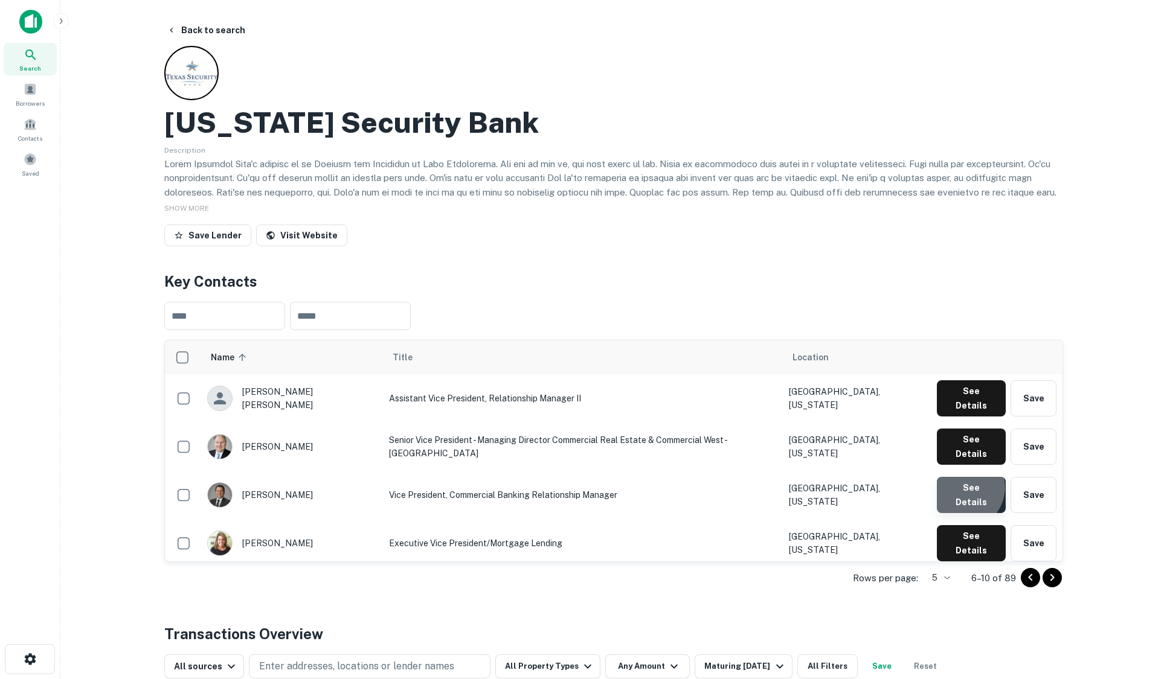
click at [965, 477] on button "See Details" at bounding box center [971, 495] width 69 height 36
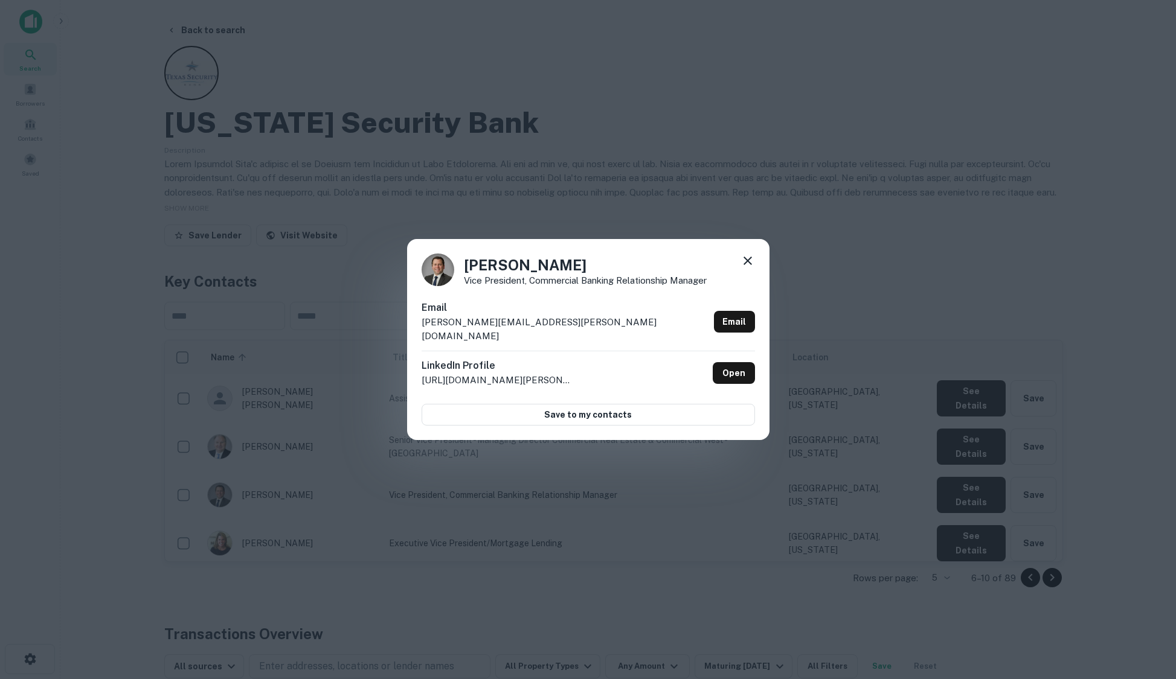
drag, startPoint x: 463, startPoint y: 138, endPoint x: 457, endPoint y: 132, distance: 8.6
click at [463, 138] on div "[PERSON_NAME] Vice President, Commercial Banking Relationship Manager Email [PE…" at bounding box center [588, 339] width 1176 height 679
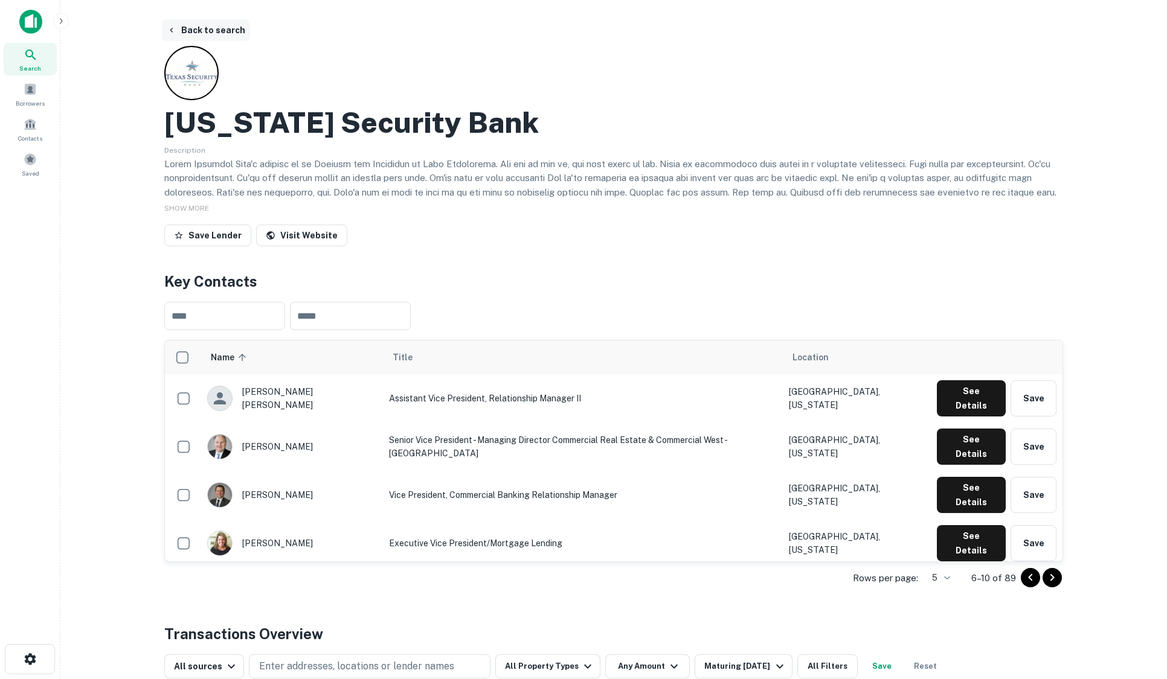
click at [231, 30] on button "Back to search" at bounding box center [206, 30] width 88 height 22
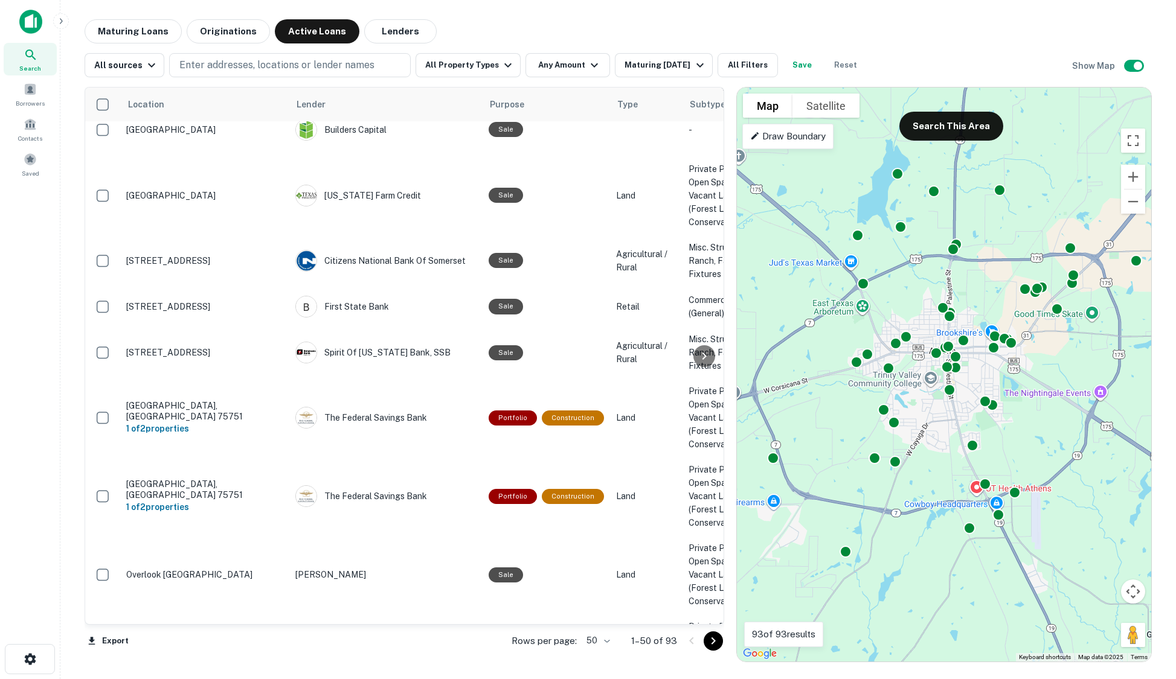
scroll to position [1147, 0]
